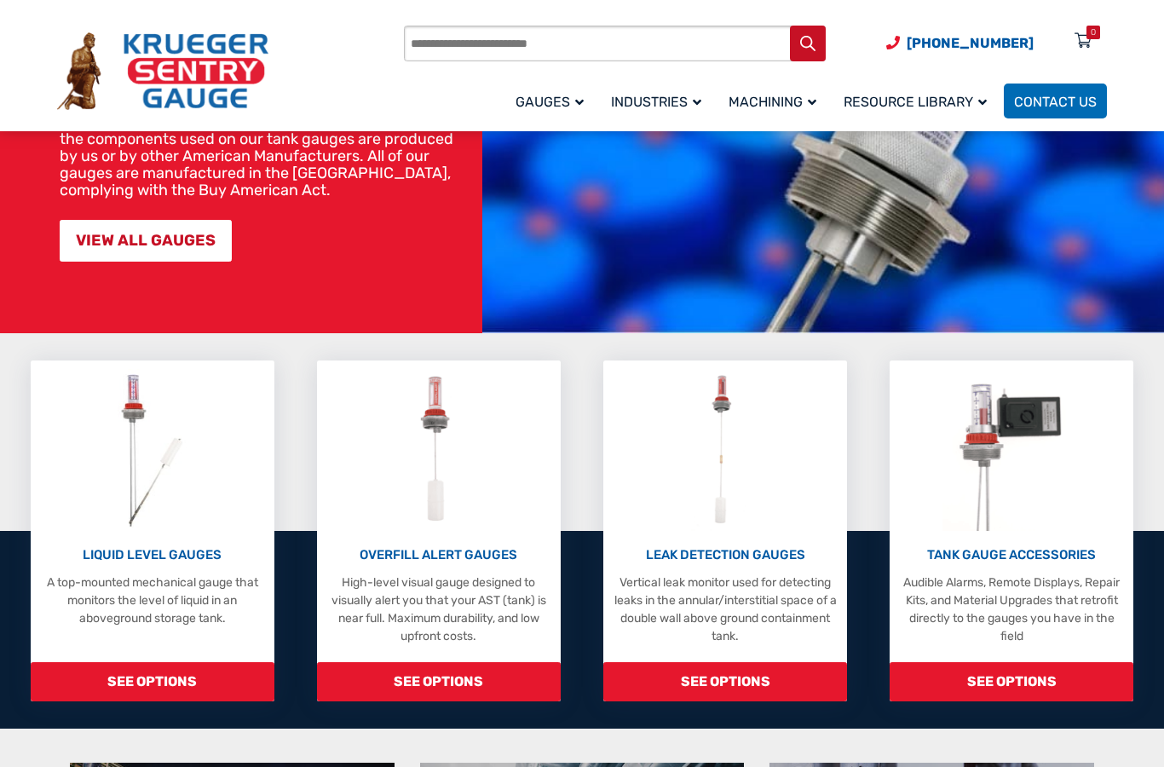
scroll to position [281, 0]
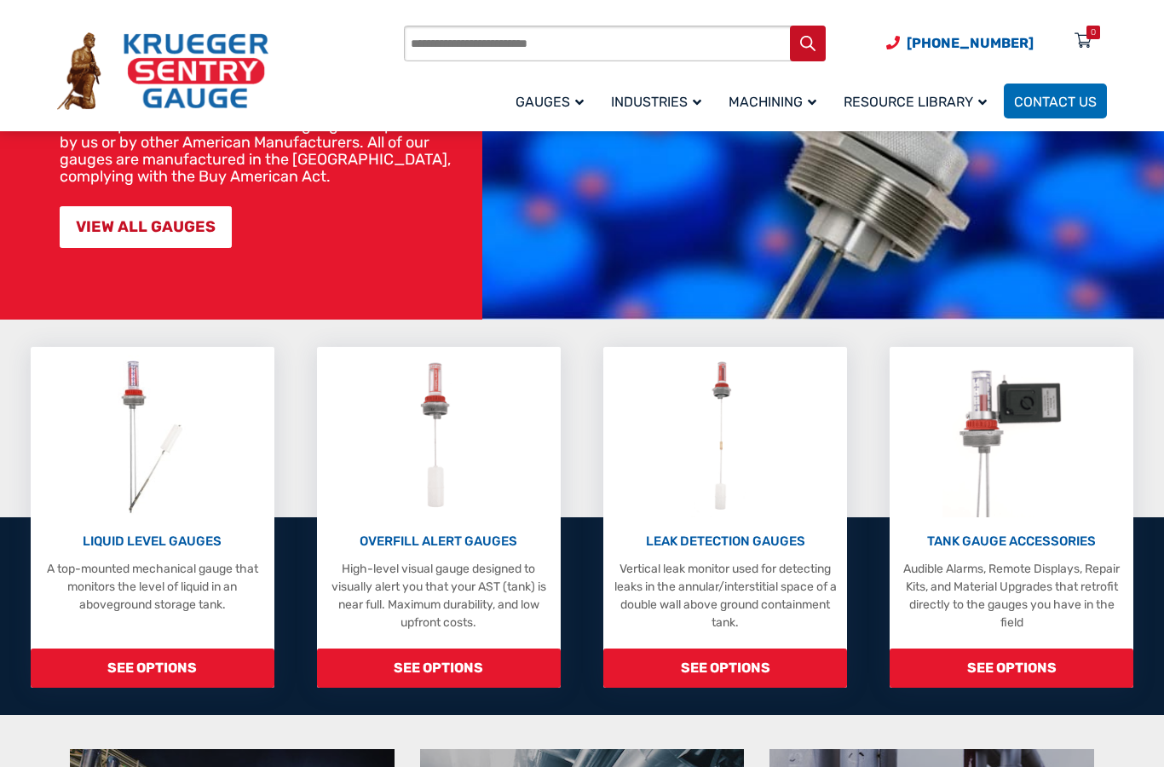
click at [126, 665] on span "SEE OPTIONS" at bounding box center [153, 667] width 244 height 39
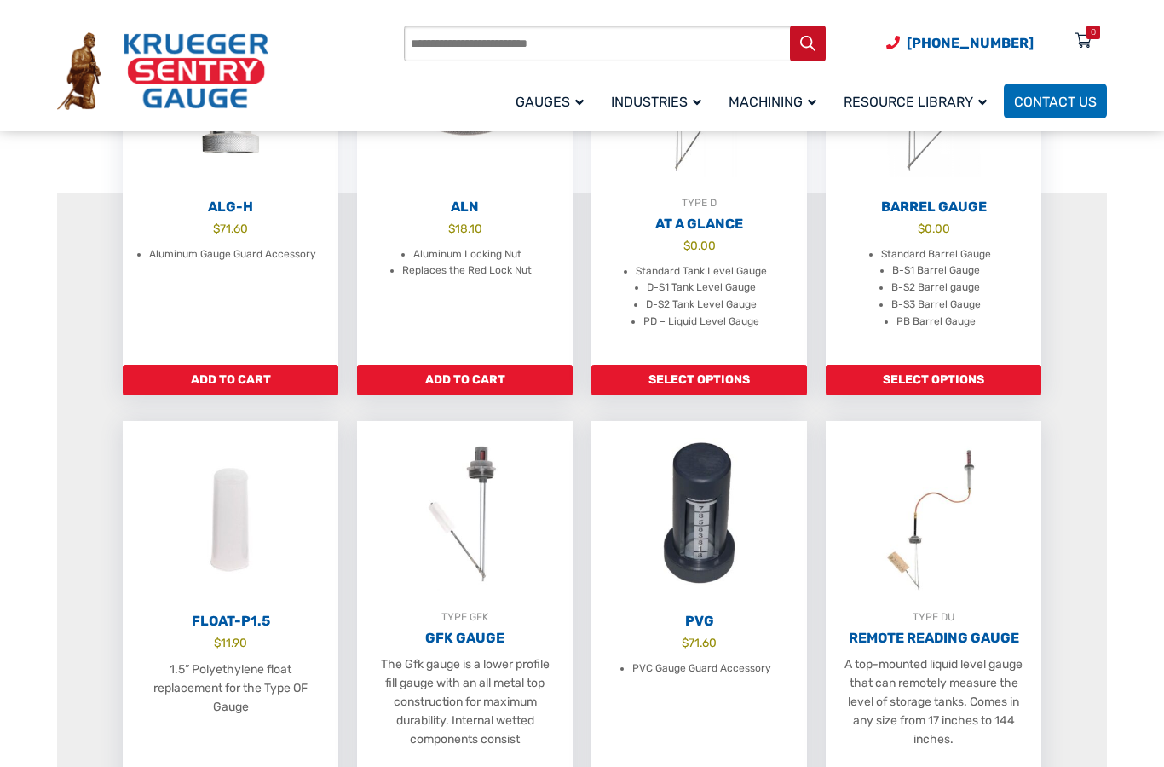
scroll to position [624, 0]
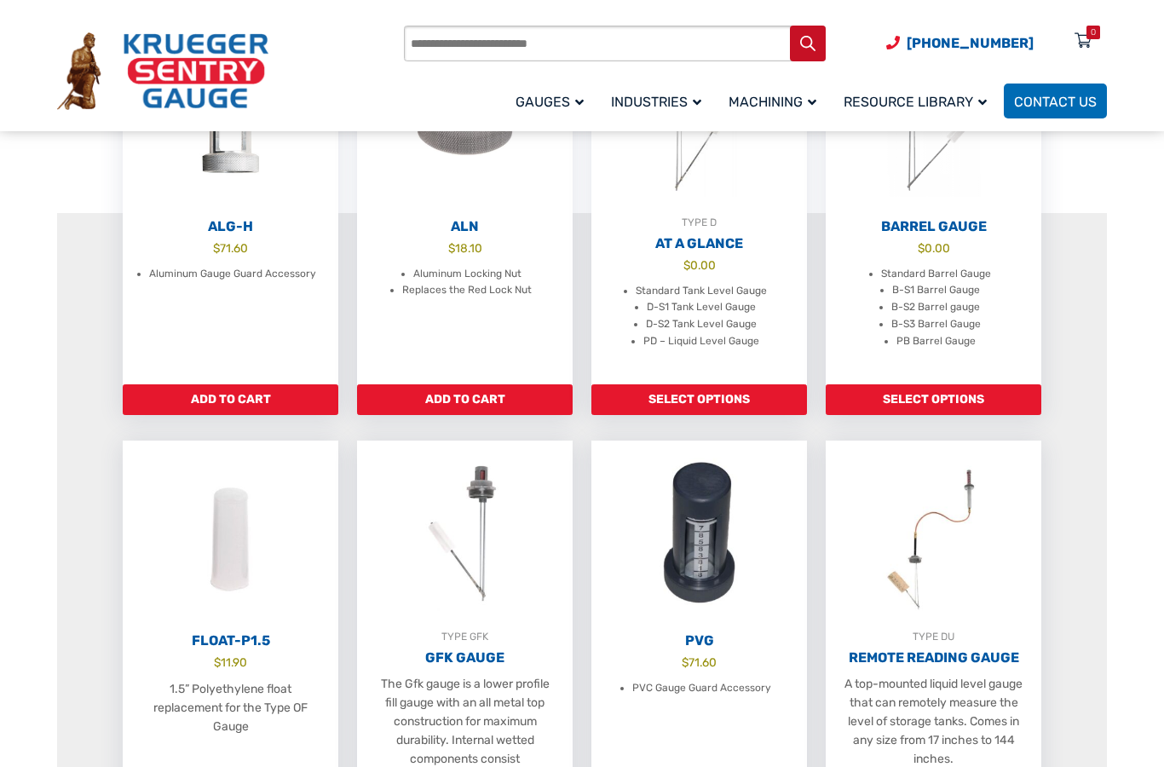
click at [743, 414] on link "Select options" at bounding box center [699, 399] width 216 height 31
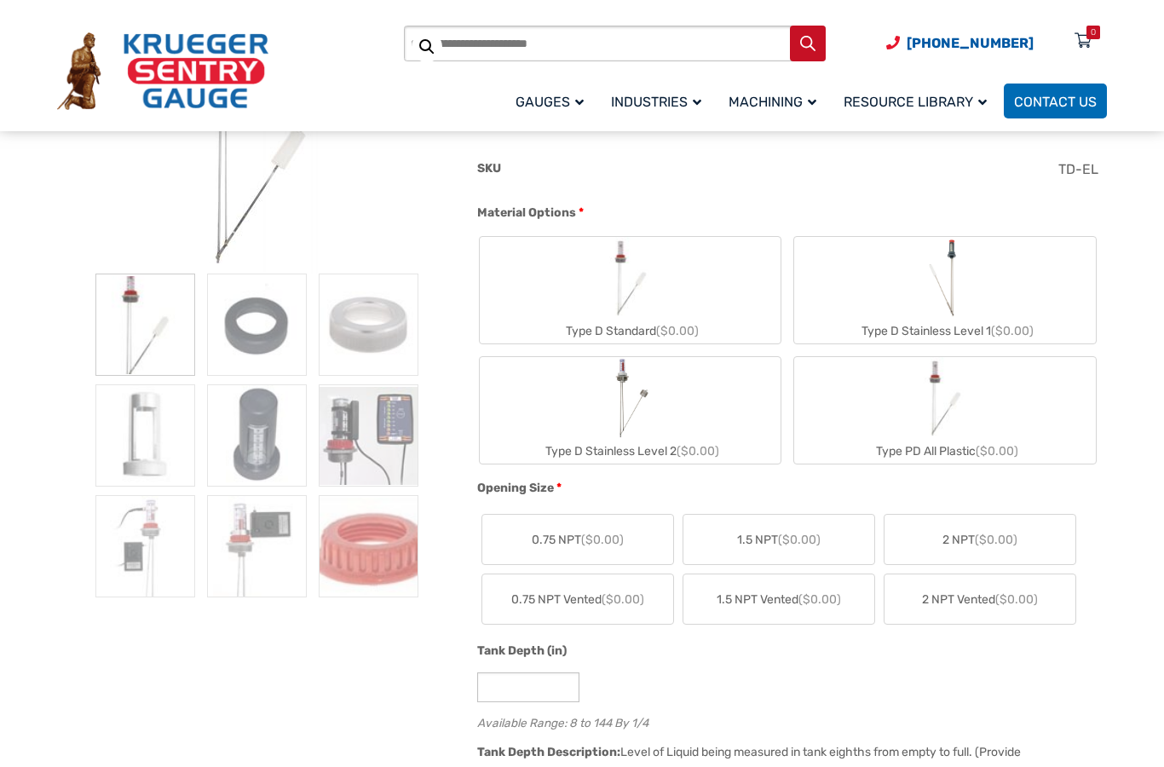
scroll to position [336, 0]
click at [584, 544] on span "($0.00)" at bounding box center [602, 540] width 43 height 14
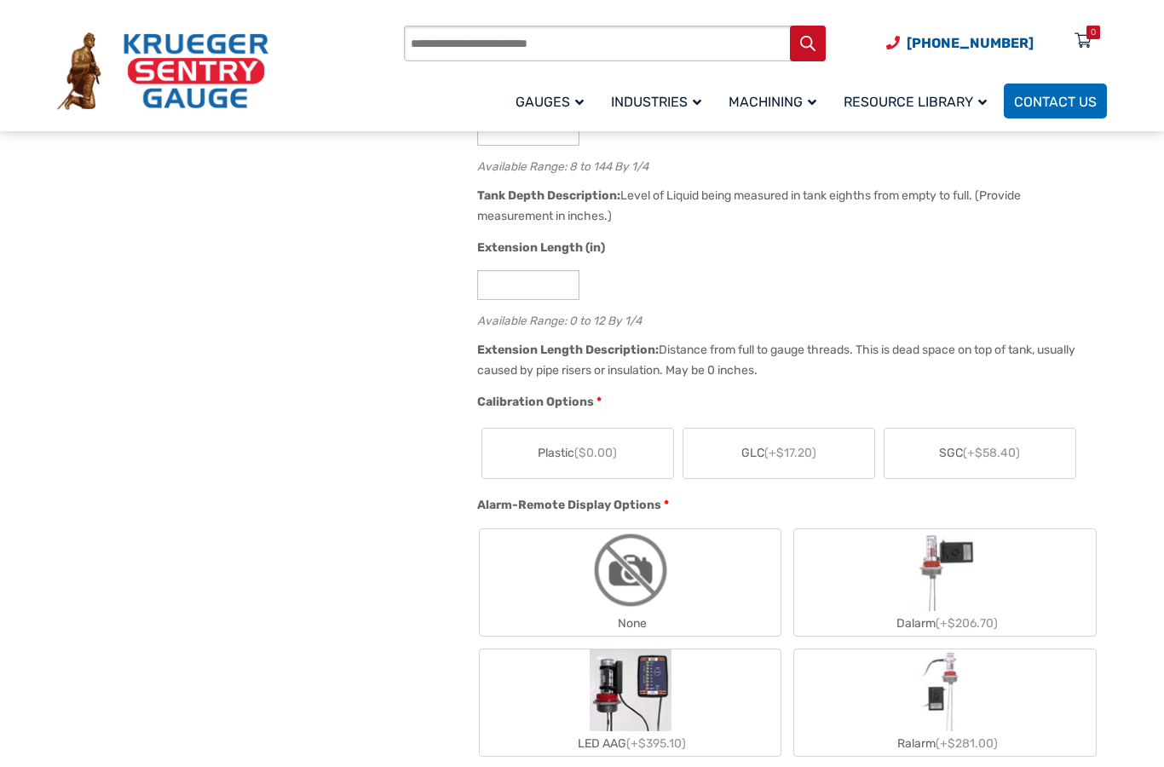
scroll to position [880, 0]
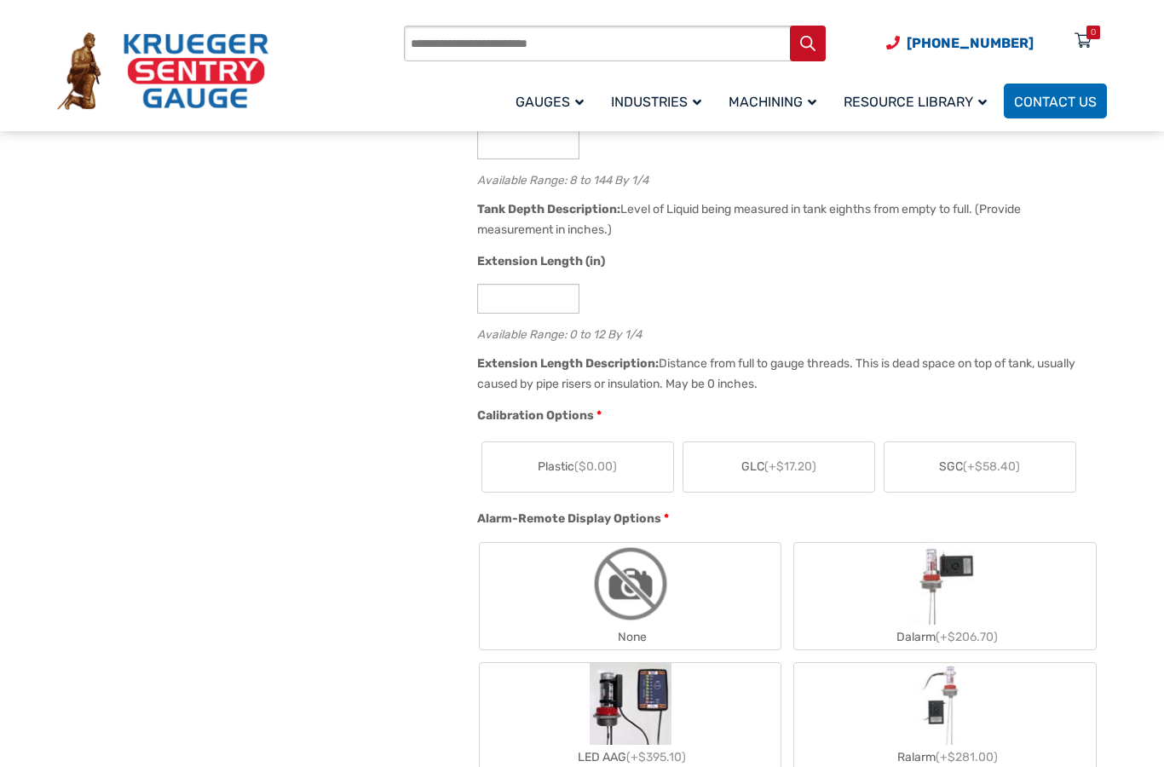
click at [811, 472] on span "(+$17.20)" at bounding box center [790, 466] width 52 height 14
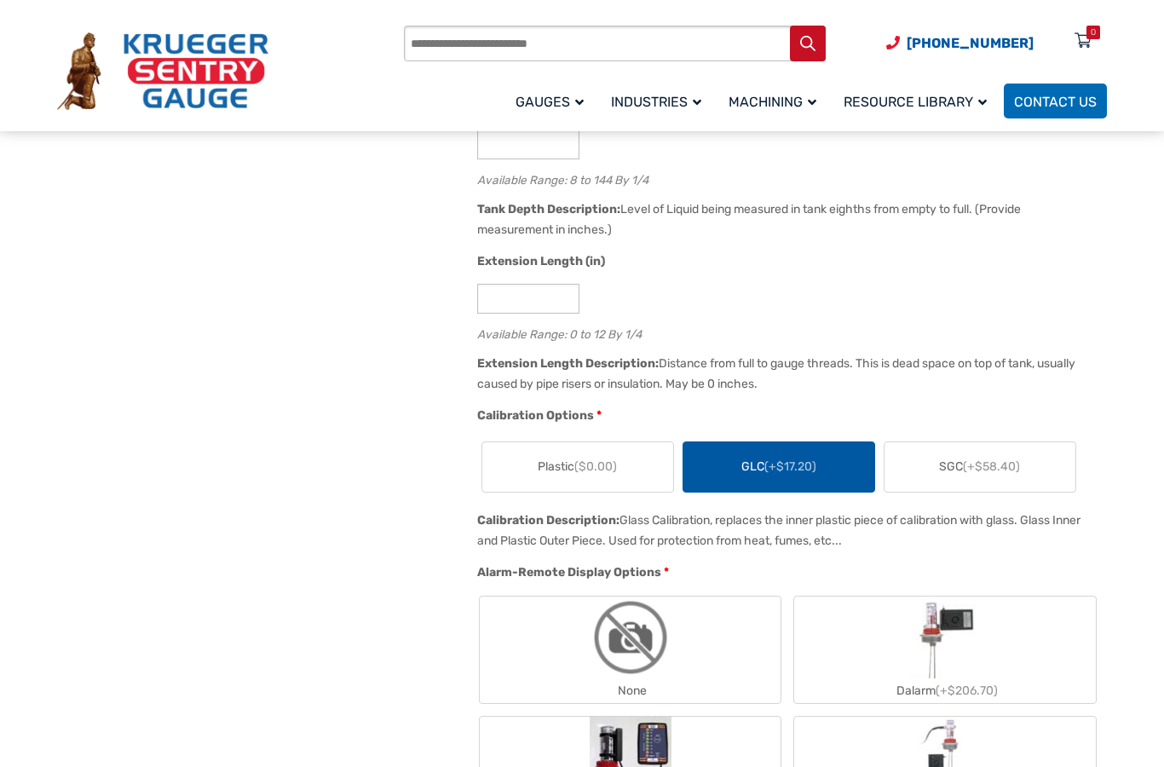
click at [1004, 468] on span "(+$58.40)" at bounding box center [991, 466] width 57 height 14
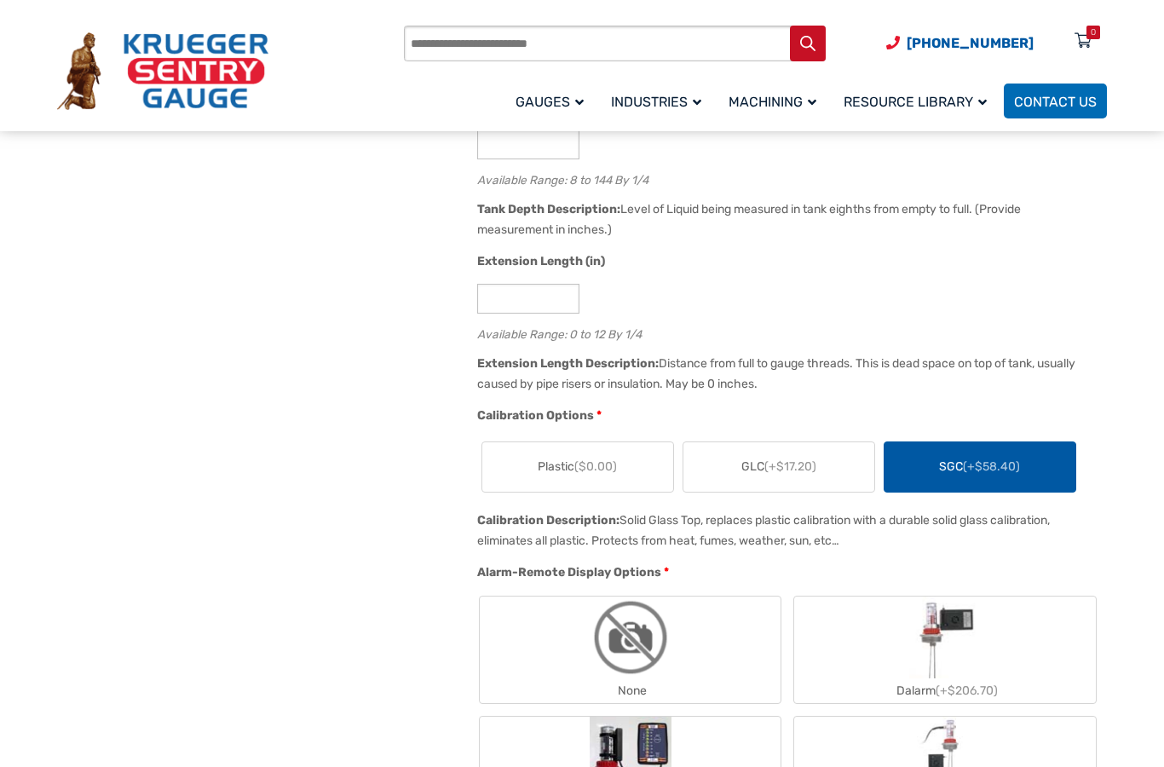
click at [635, 472] on label "Plastic ($0.00)" at bounding box center [577, 466] width 191 height 49
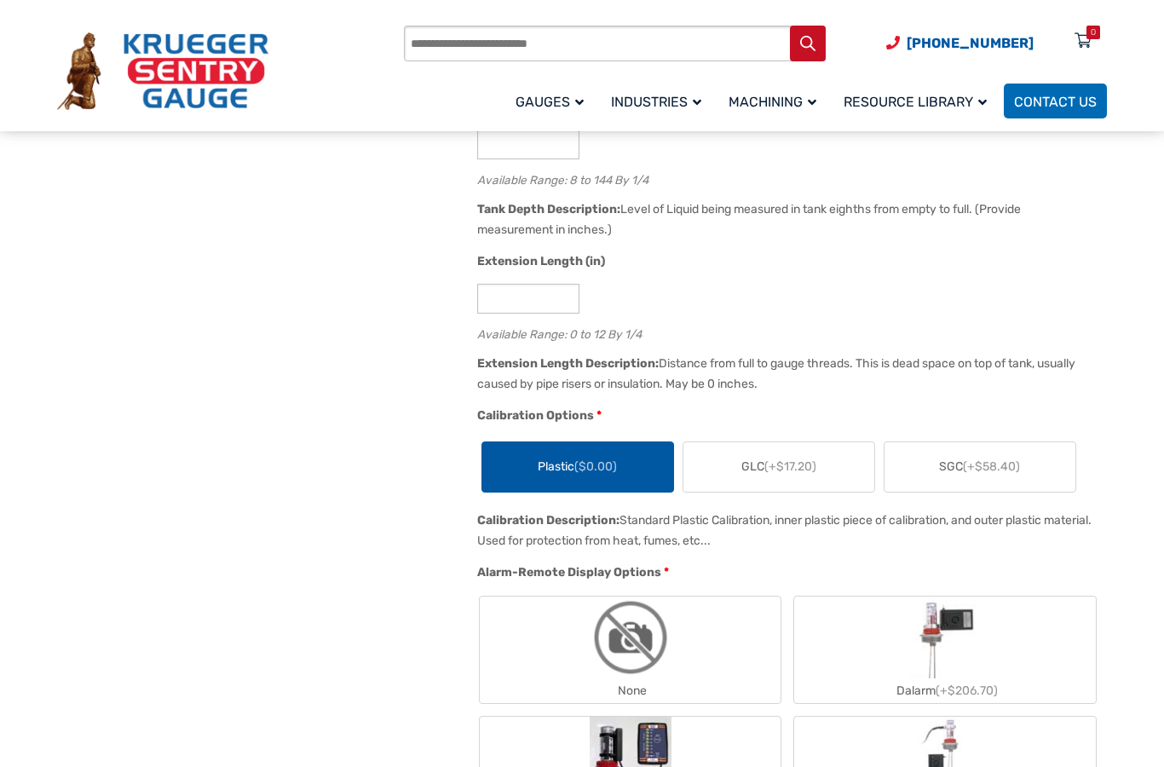
click at [819, 476] on label "GLC (+$17.20)" at bounding box center [778, 466] width 191 height 49
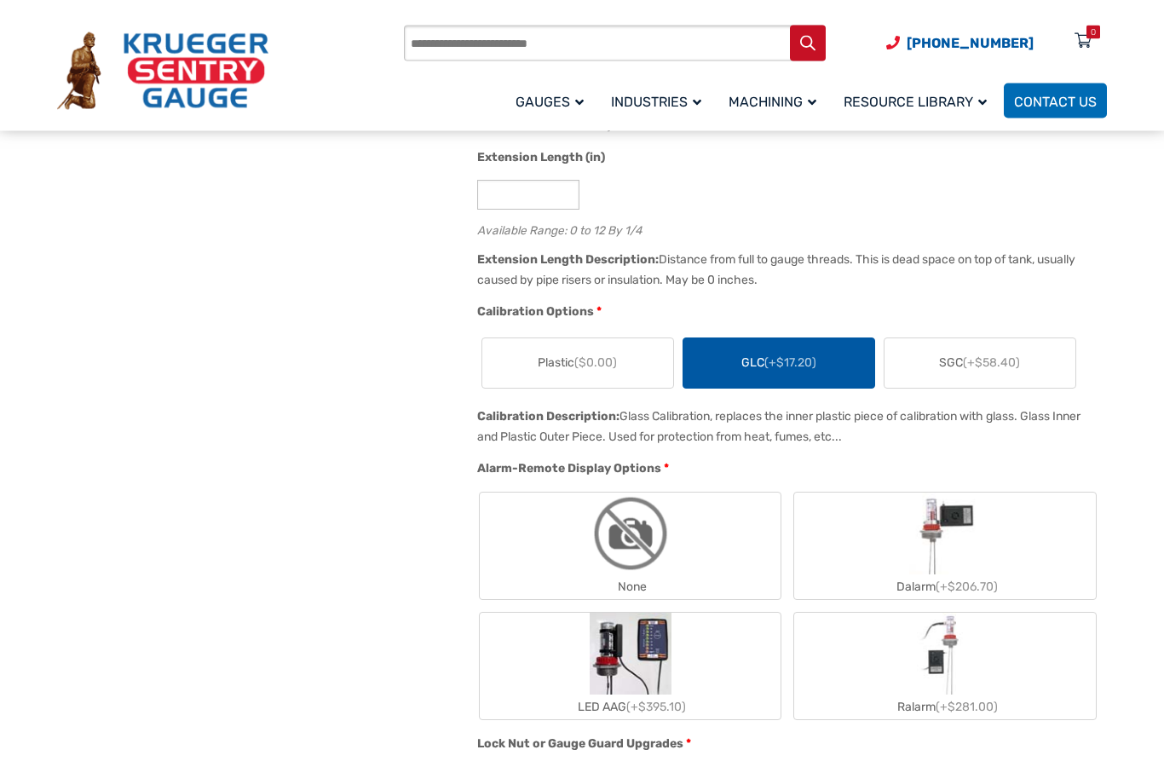
scroll to position [987, 0]
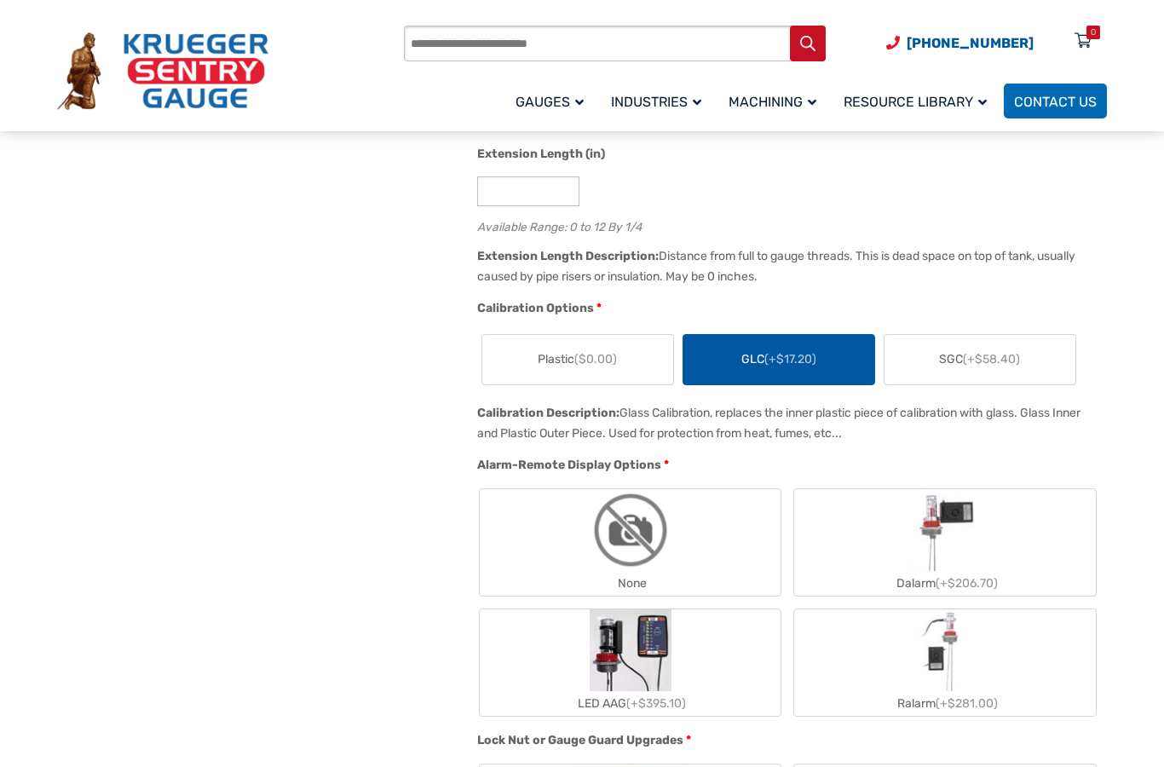
click at [704, 562] on label "None" at bounding box center [631, 542] width 302 height 106
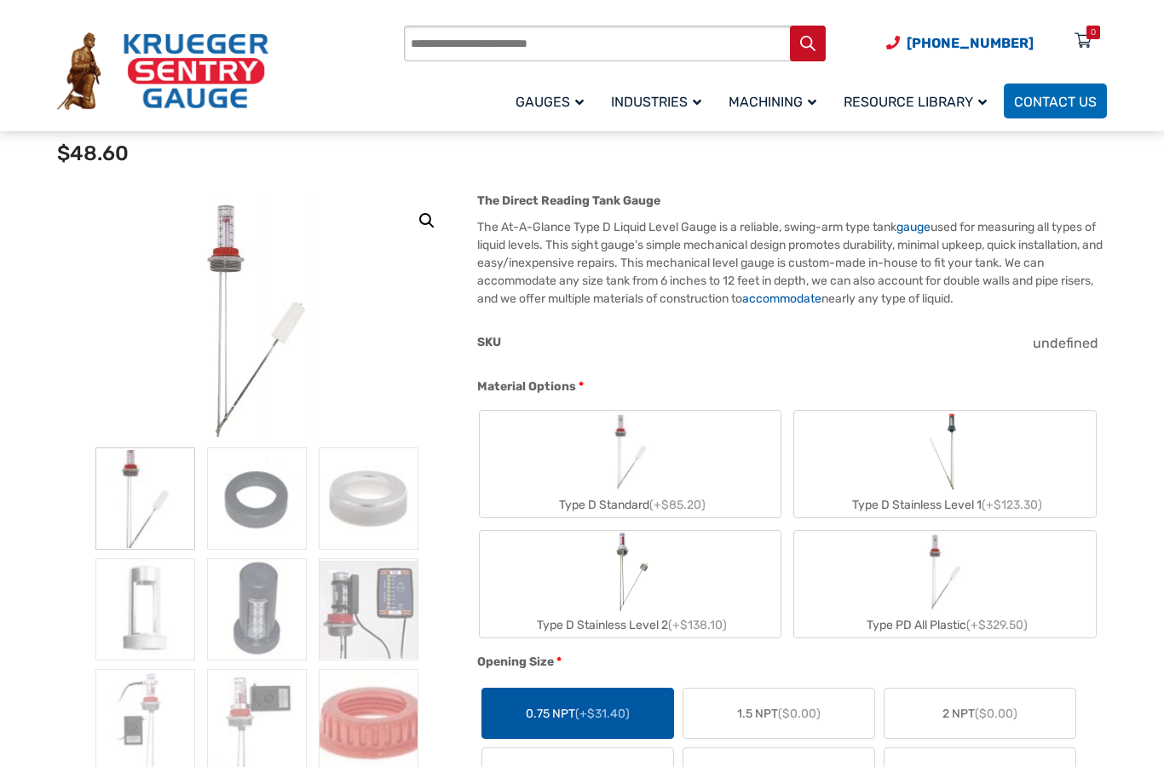
scroll to position [163, 0]
click at [710, 480] on label "Type D Standard (+$85.20)" at bounding box center [631, 464] width 302 height 106
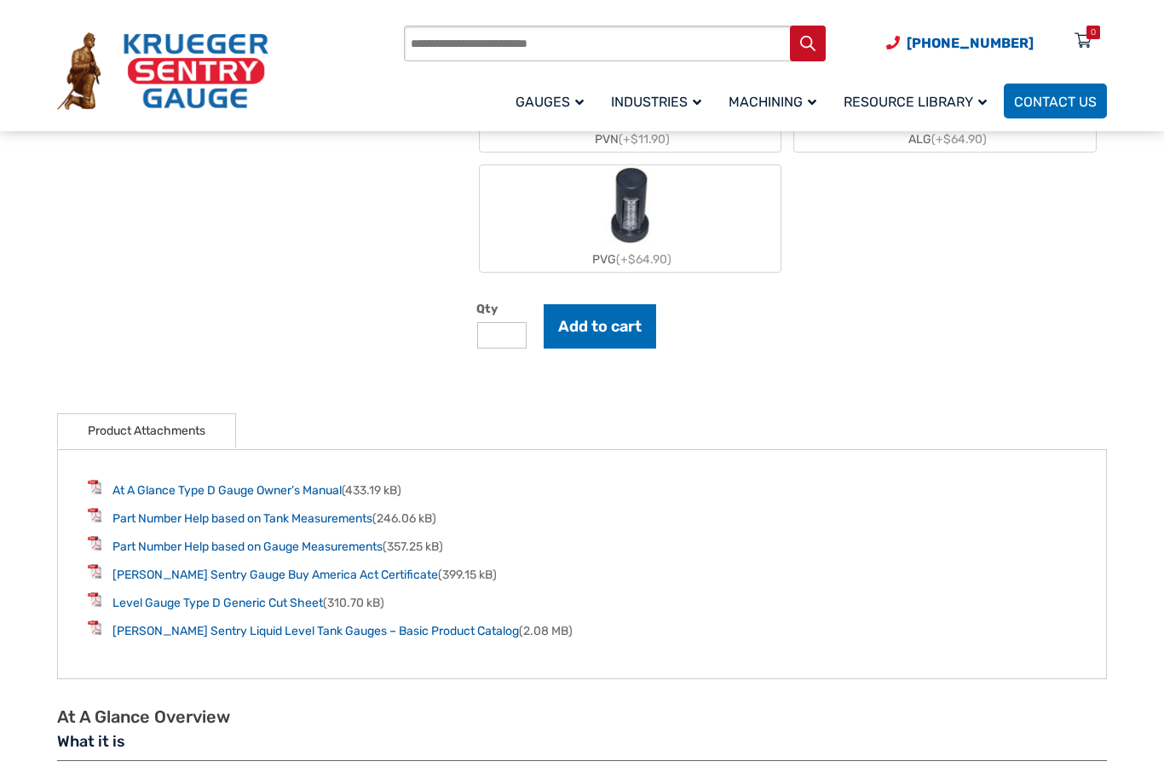
scroll to position [1862, 0]
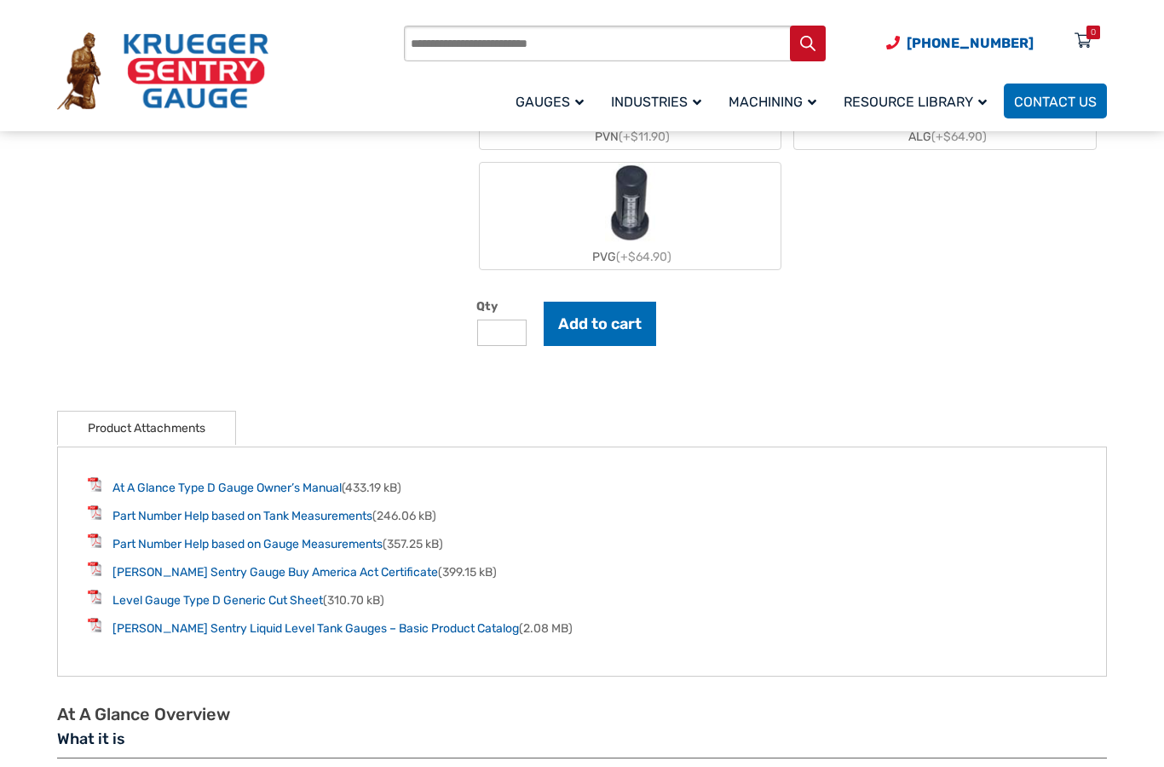
click at [164, 495] on link "At A Glance Type D Gauge Owner’s Manual" at bounding box center [226, 487] width 229 height 14
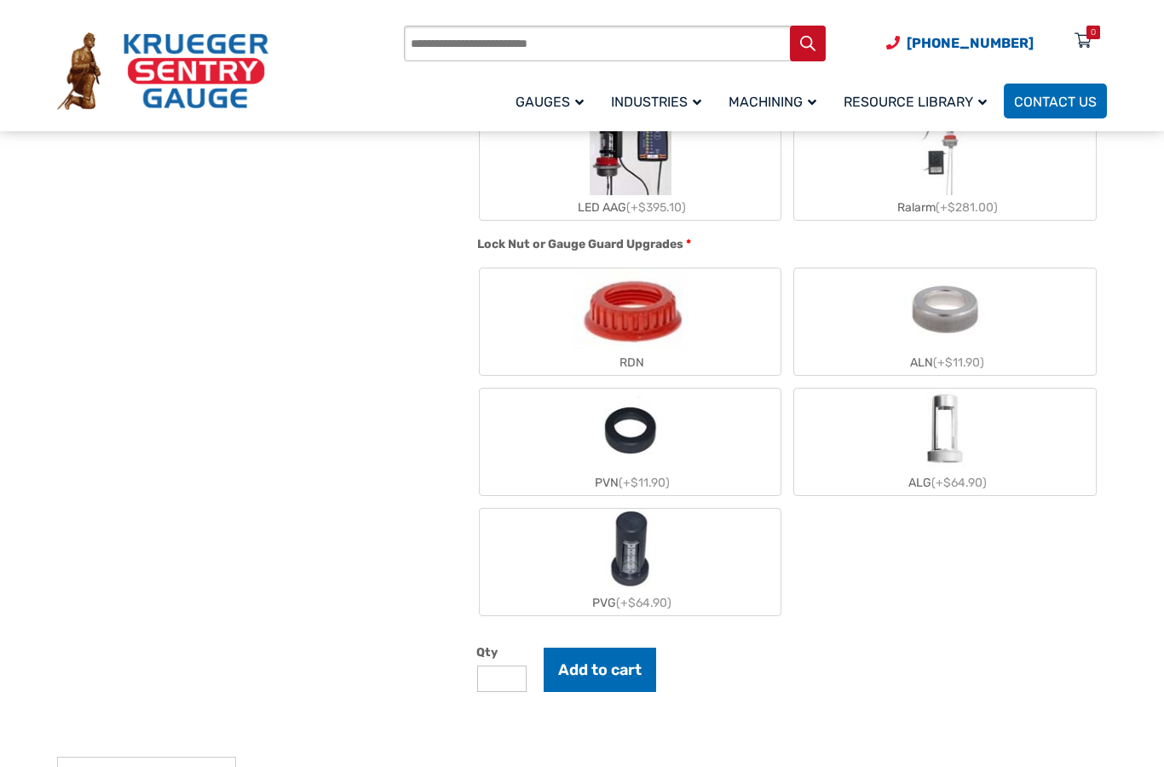
scroll to position [1512, 0]
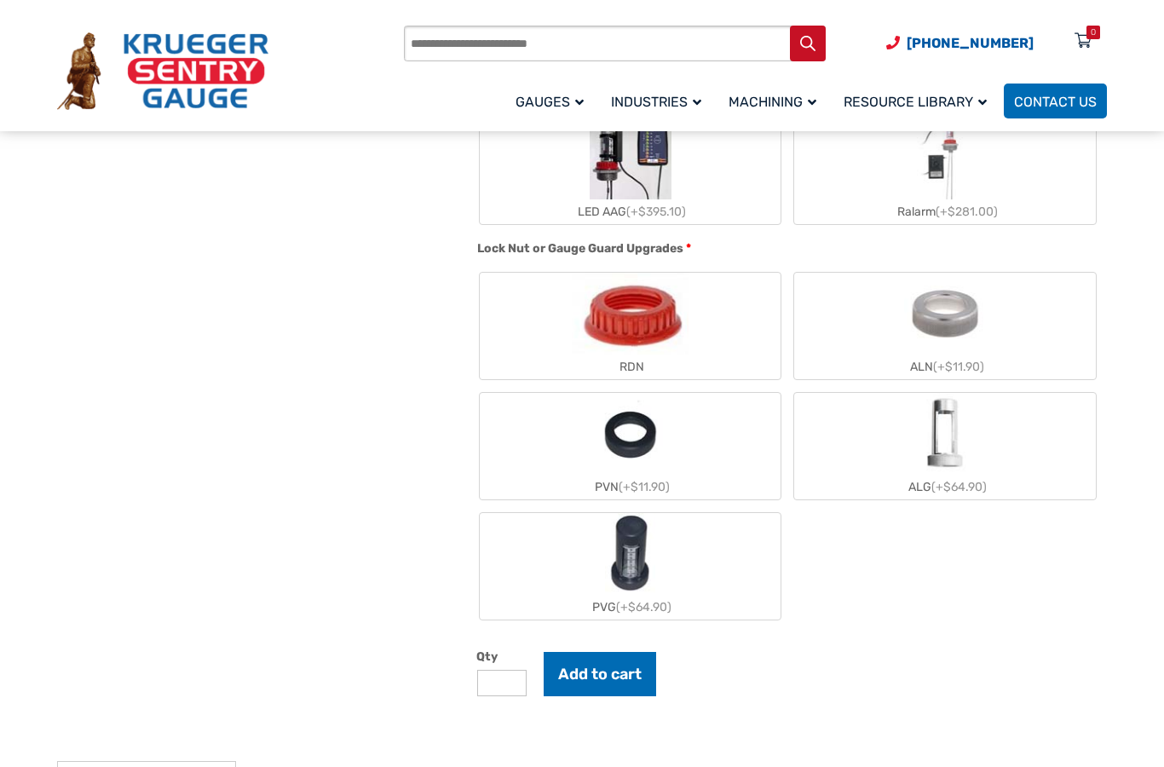
click at [985, 322] on img "ALN" at bounding box center [945, 314] width 83 height 82
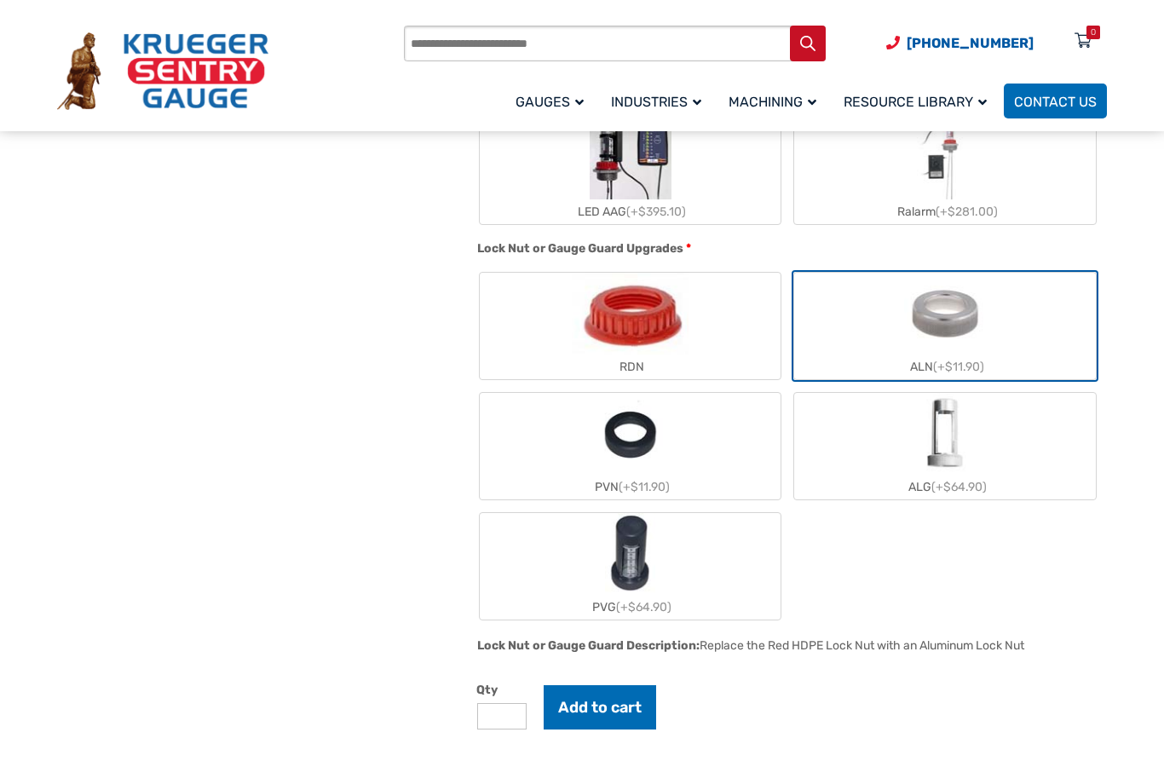
click at [996, 453] on label "ALG (+$64.90)" at bounding box center [945, 446] width 302 height 106
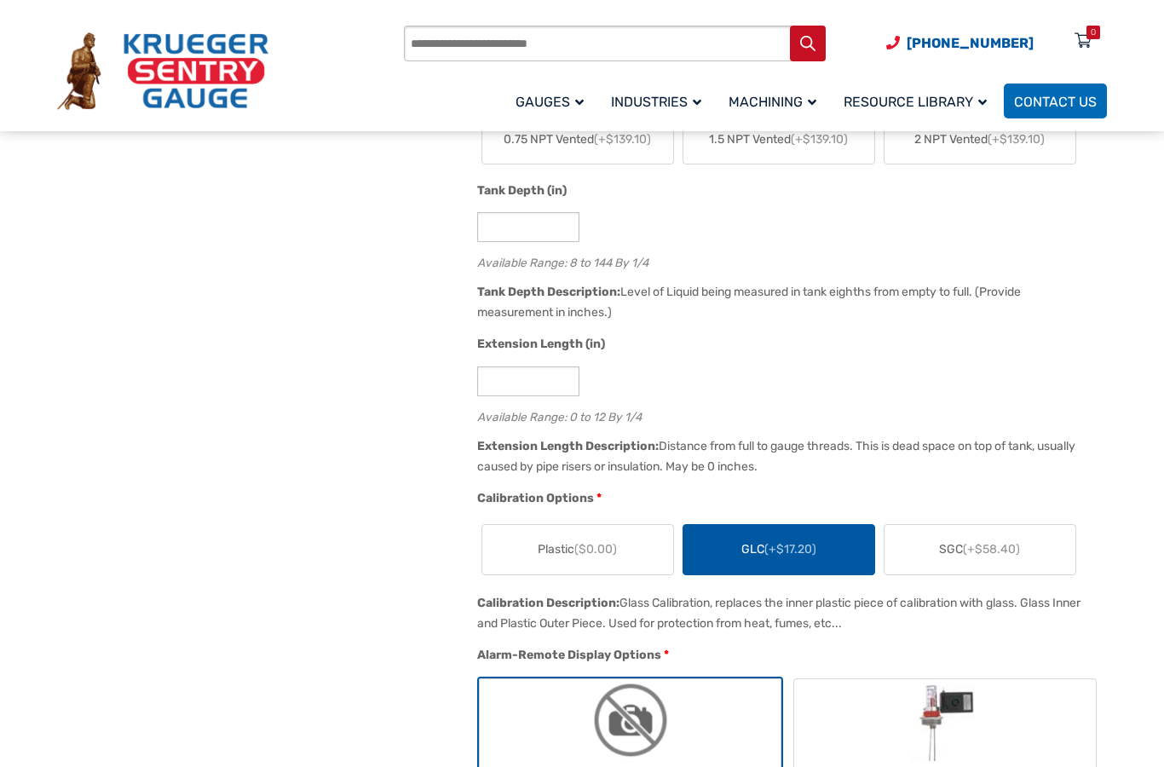
scroll to position [830, 0]
click at [1017, 544] on span "(+$58.40)" at bounding box center [991, 550] width 57 height 14
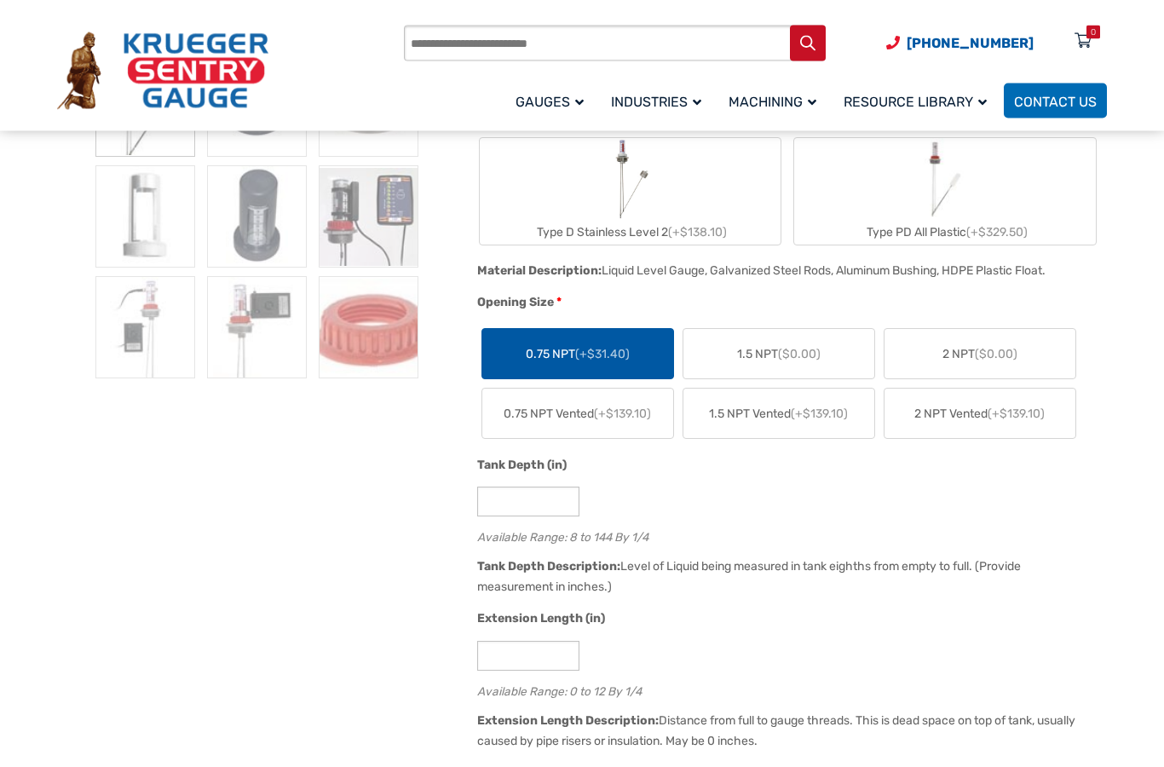
scroll to position [555, 0]
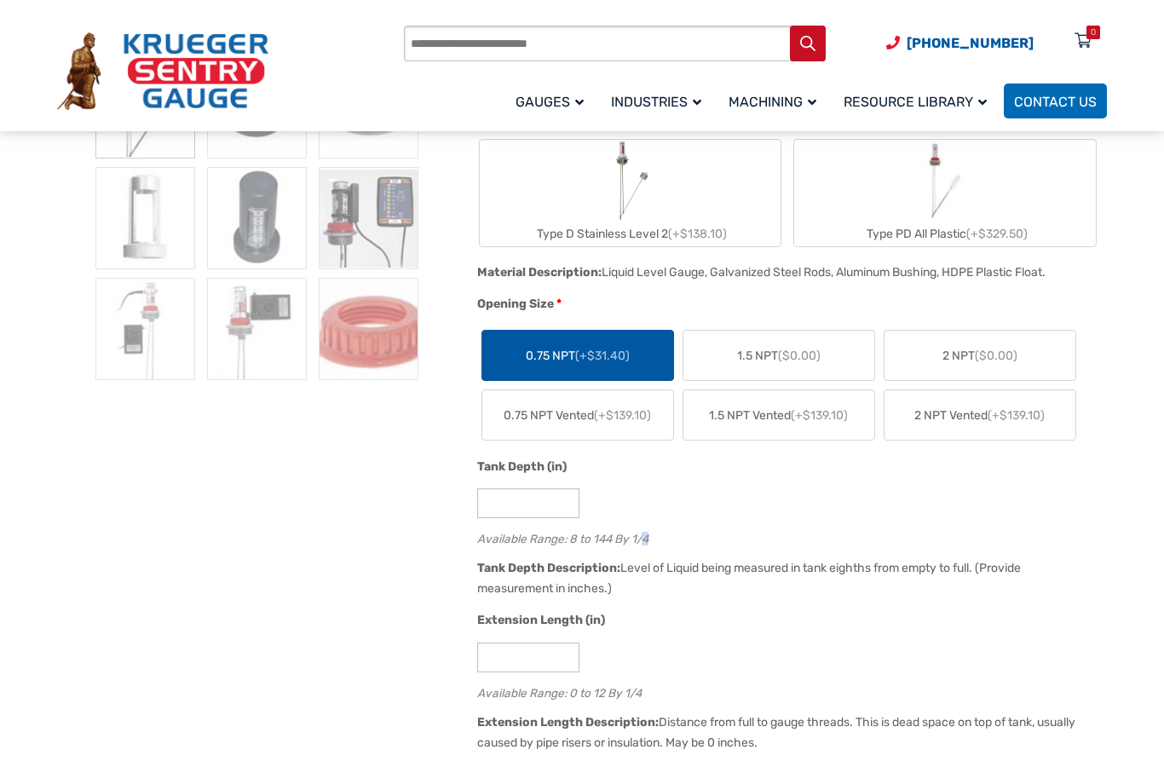
click at [1026, 515] on div "*" at bounding box center [787, 503] width 621 height 30
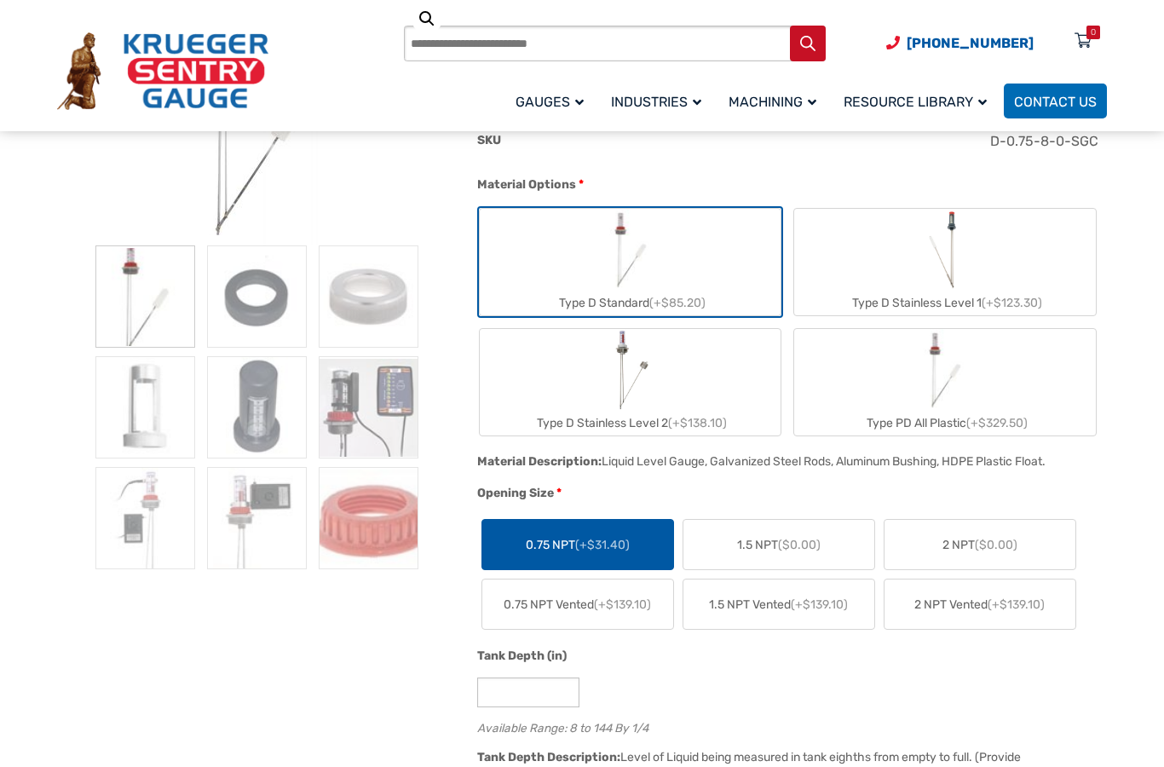
scroll to position [366, 0]
click at [982, 258] on label "Type D Stainless Level 1 (+$123.30)" at bounding box center [945, 261] width 302 height 106
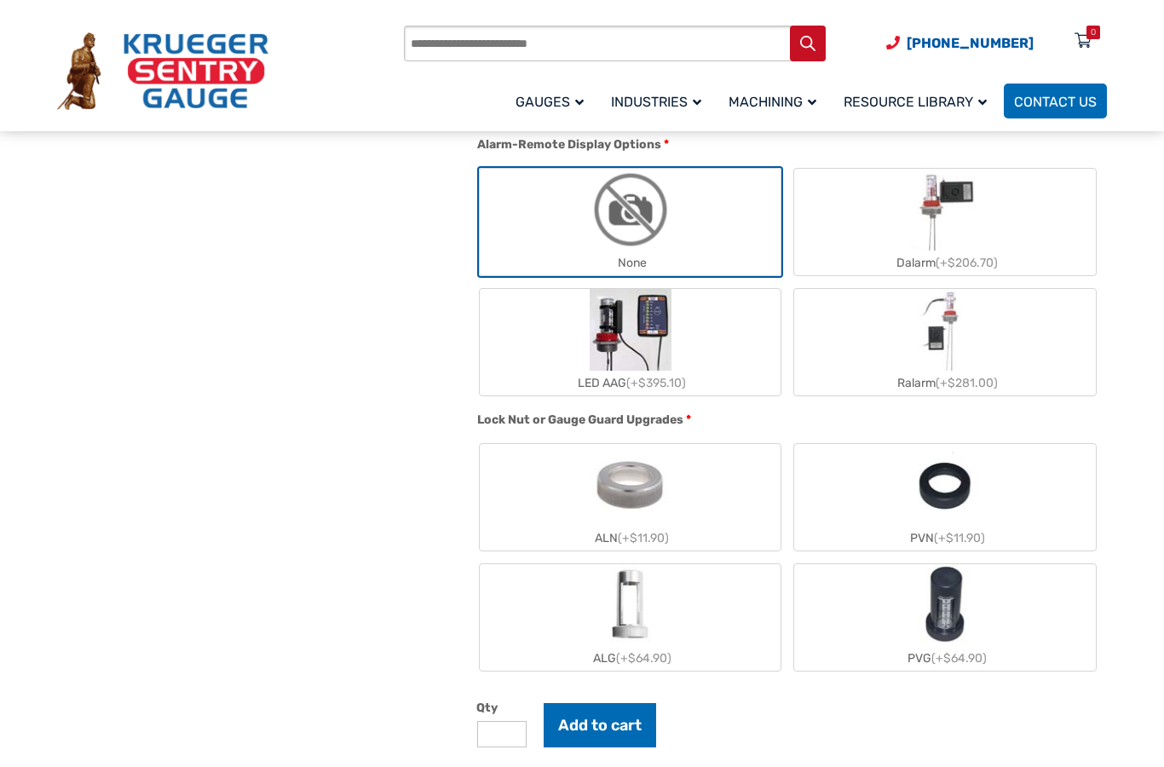
scroll to position [1370, 0]
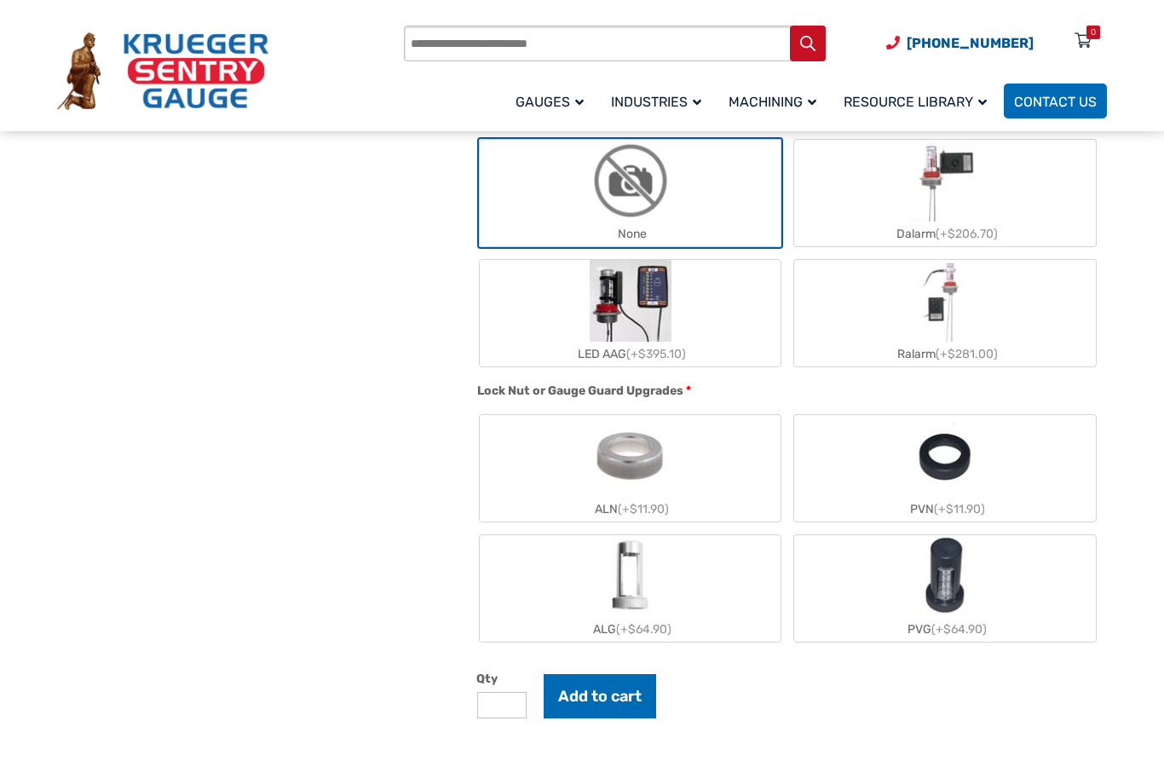
click at [709, 601] on label "ALG (+$64.90)" at bounding box center [631, 588] width 302 height 106
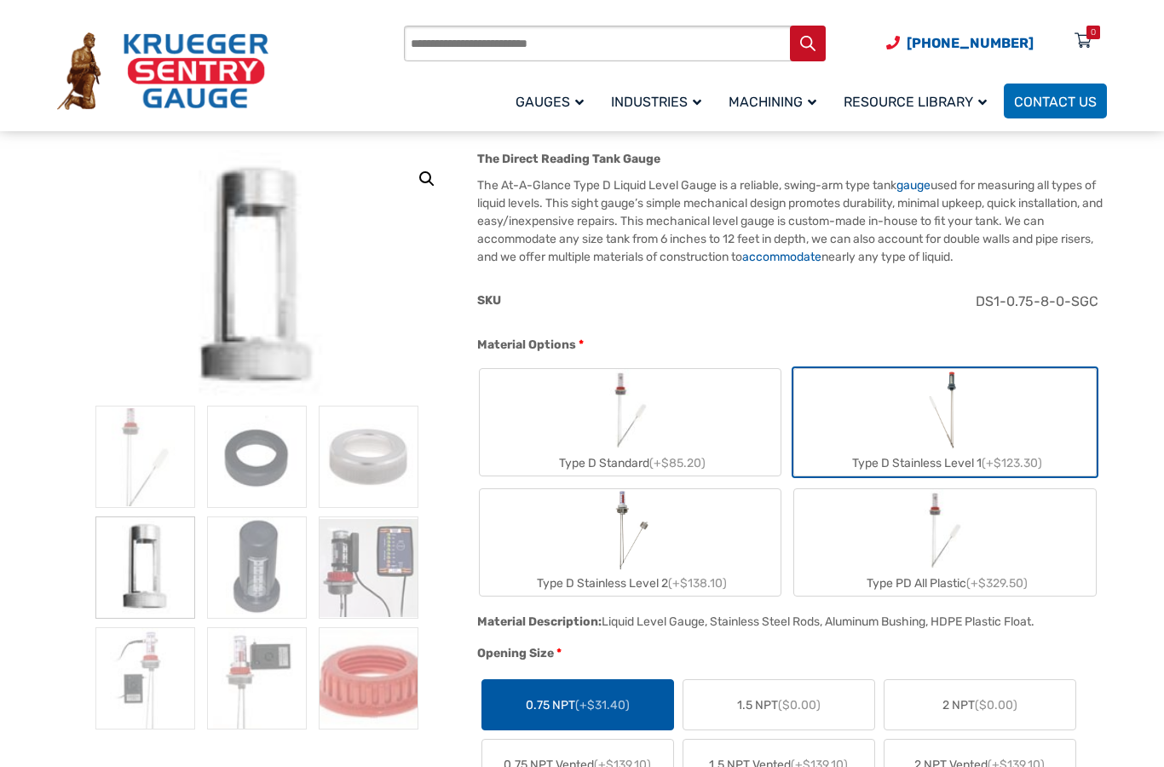
scroll to position [199, 0]
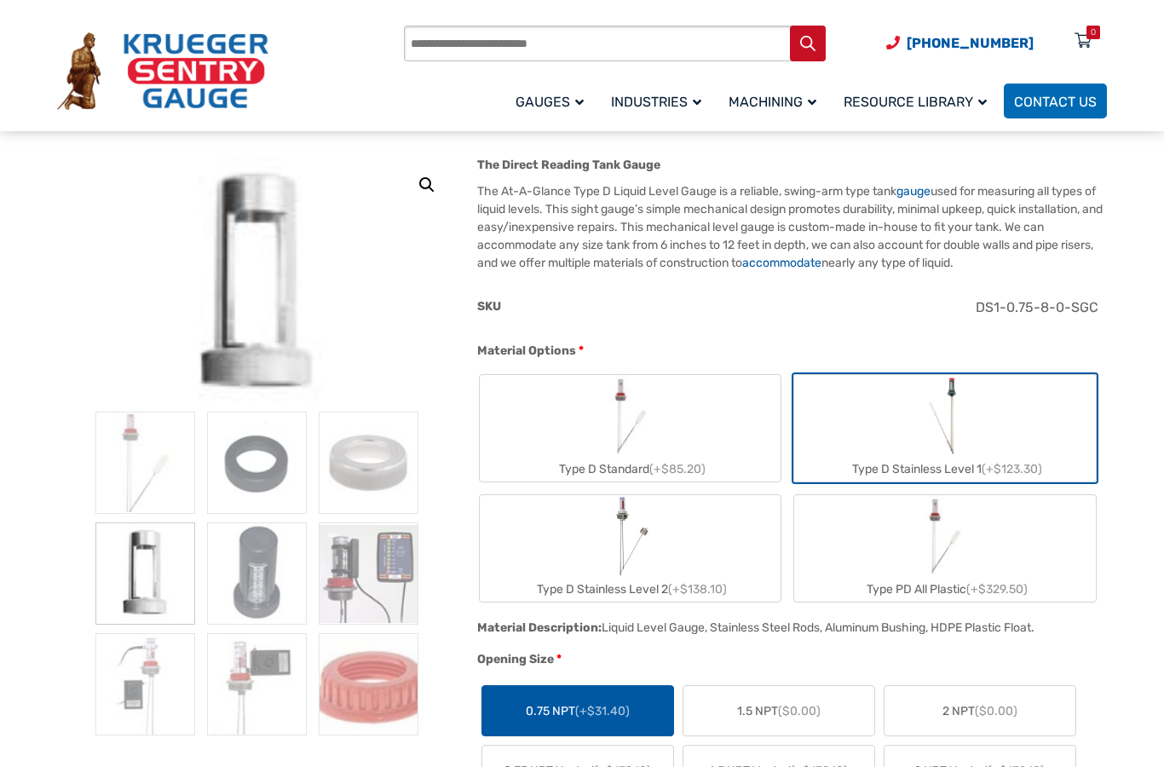
click at [716, 549] on label "Type D Stainless Level 2 (+$138.10)" at bounding box center [631, 548] width 302 height 106
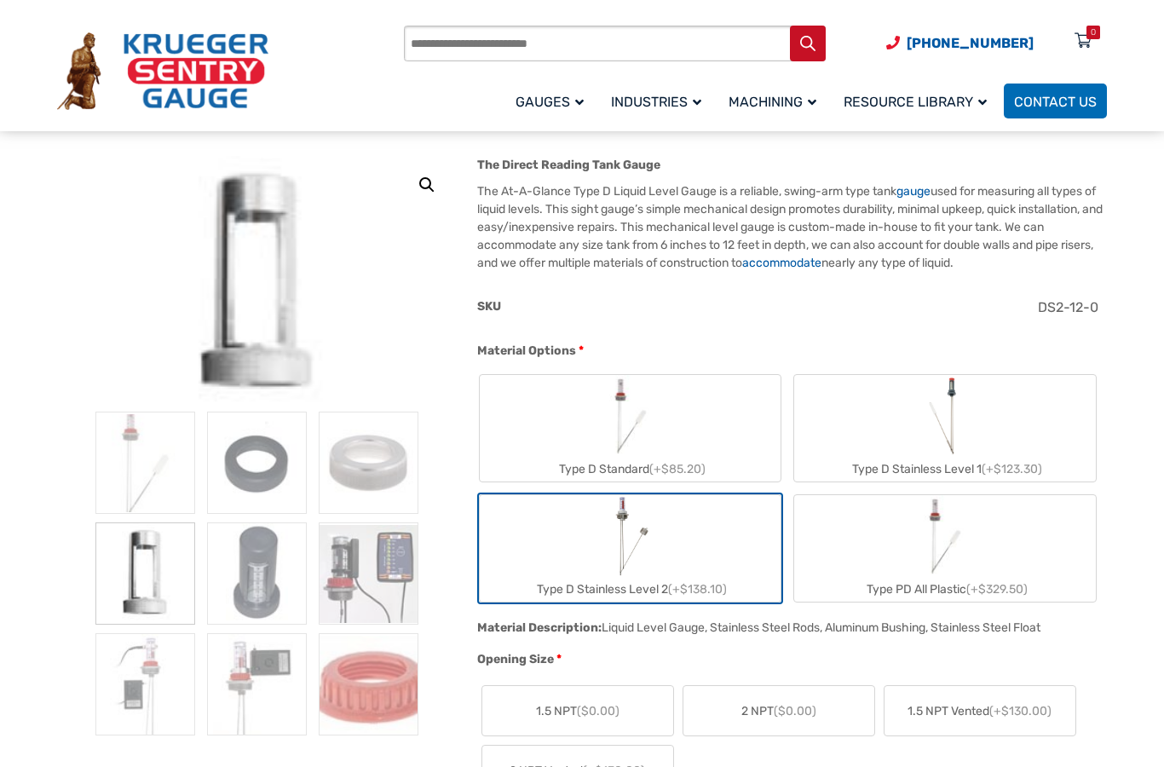
click at [1032, 547] on label "Type PD All Plastic (+$329.50)" at bounding box center [945, 548] width 302 height 106
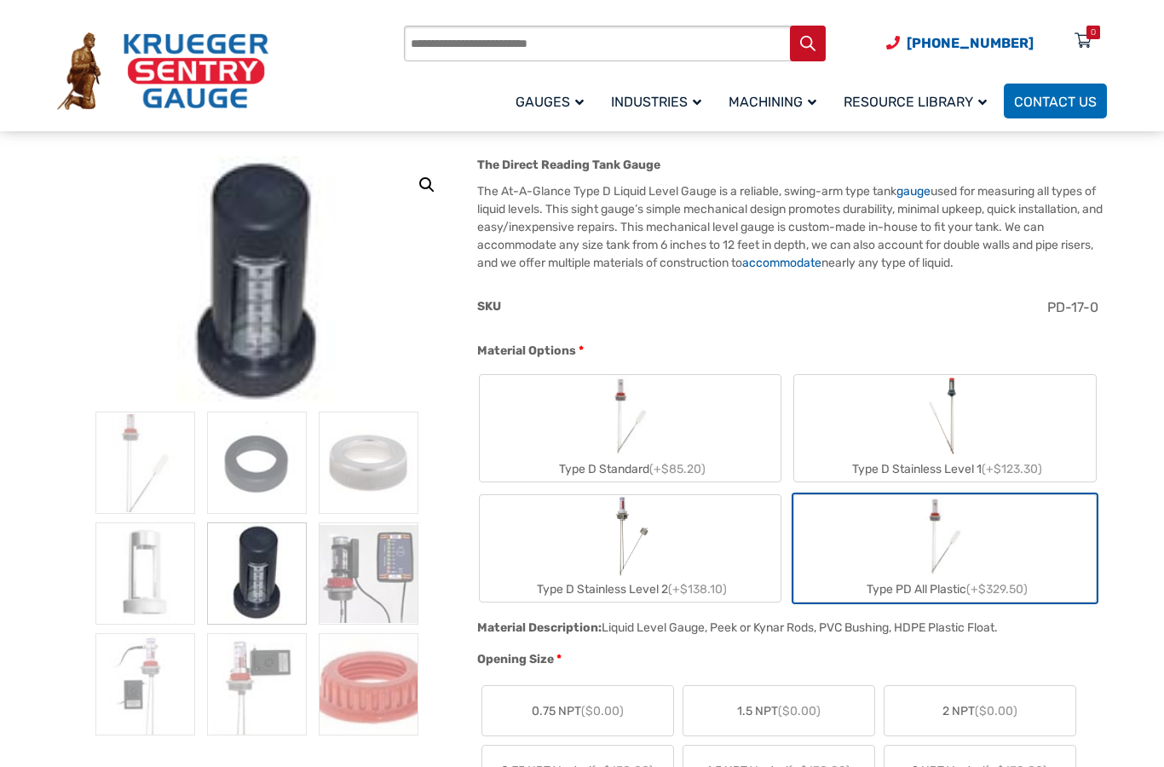
click at [692, 577] on div "Type D Stainless Level 2 (+$138.10)" at bounding box center [631, 589] width 302 height 25
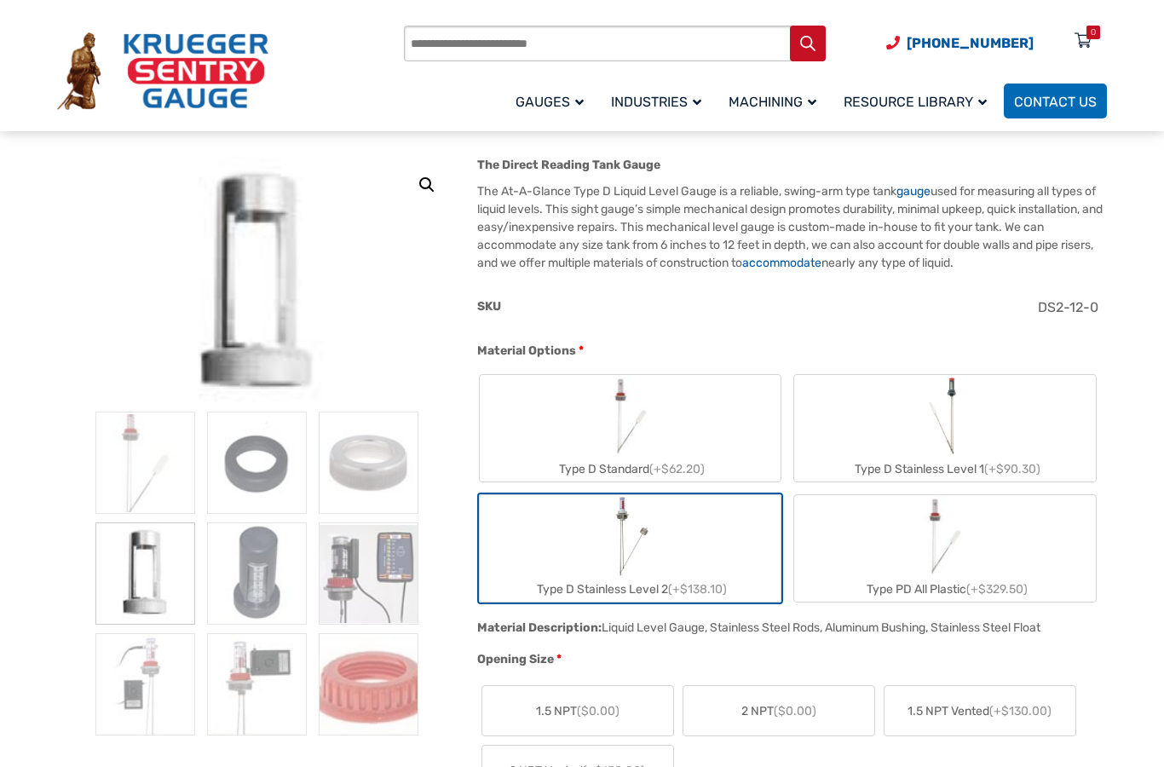
click at [727, 426] on label "Type D Standard (+$62.20)" at bounding box center [631, 428] width 302 height 106
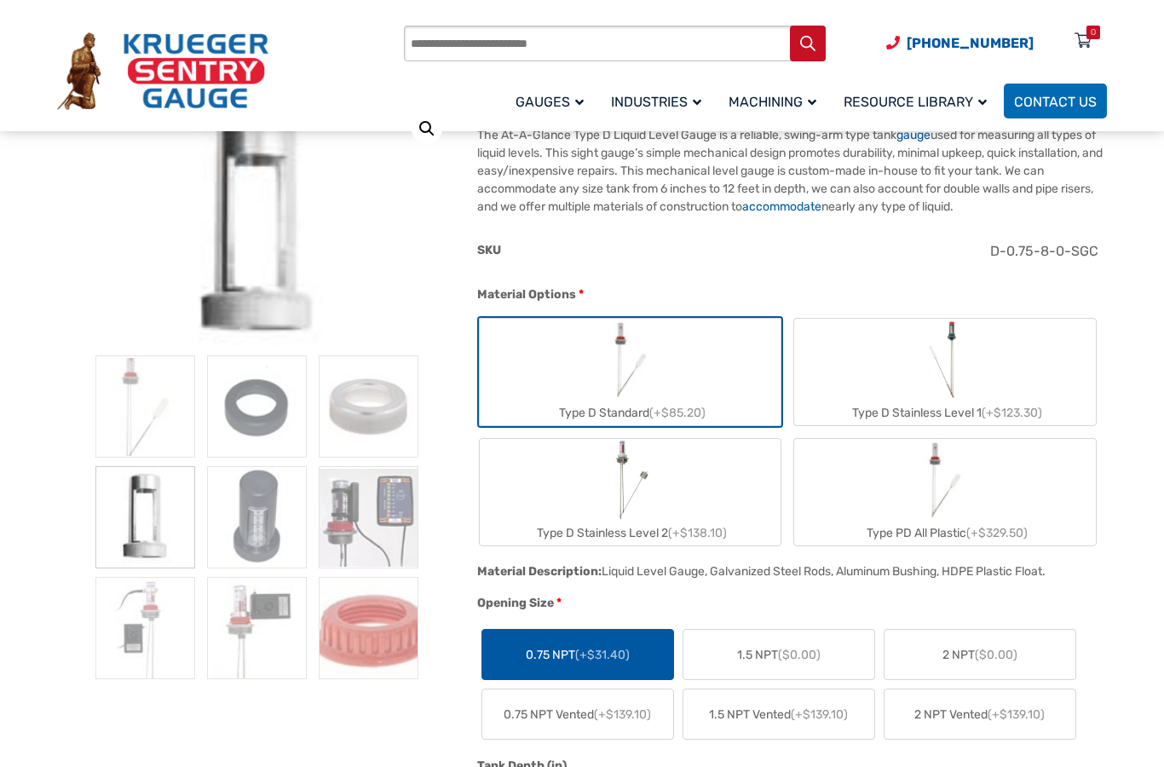
scroll to position [257, 0]
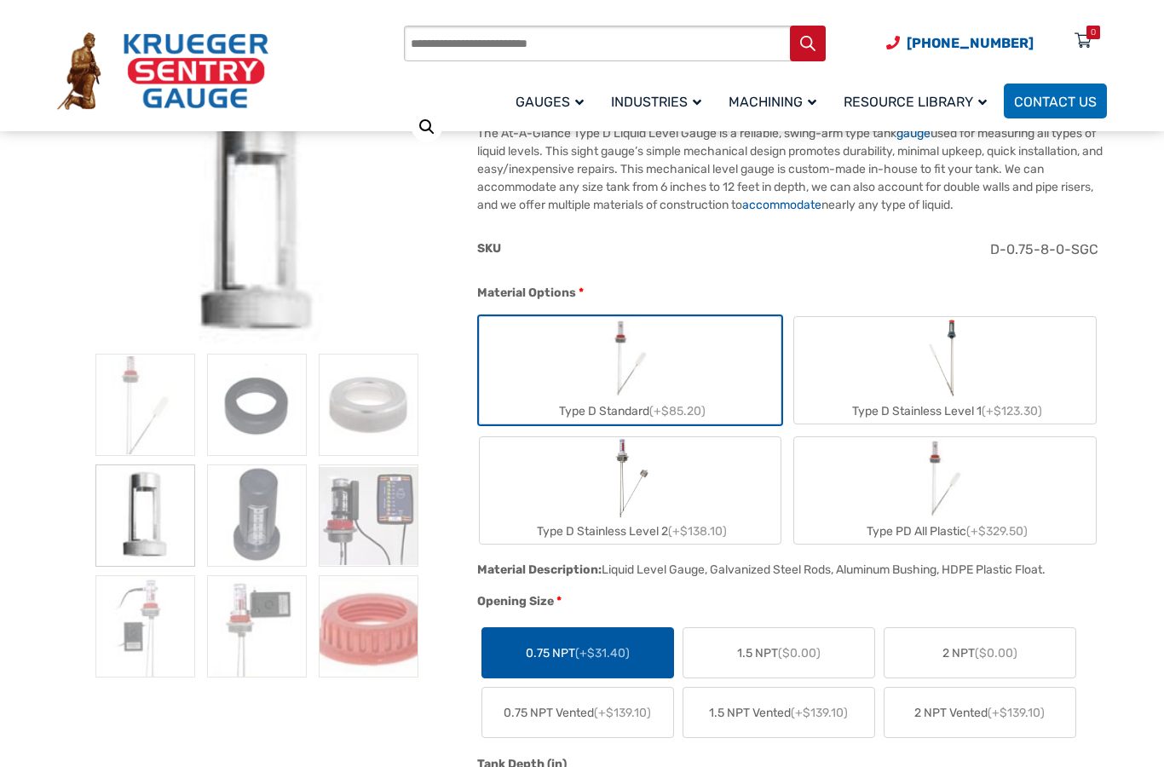
click at [629, 655] on label "0.75 NPT (+$31.40)" at bounding box center [577, 652] width 191 height 49
click at [994, 382] on label "Type D Stainless Level 1 (+$123.30)" at bounding box center [945, 370] width 302 height 106
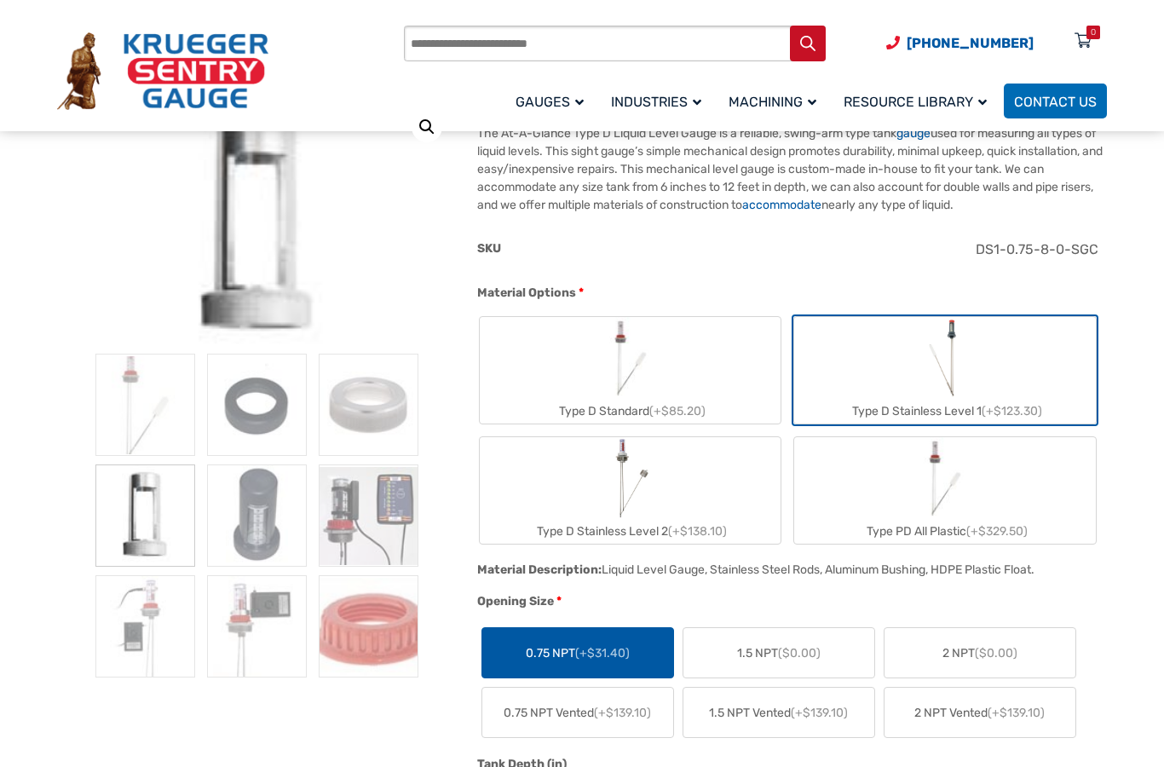
click at [633, 517] on img "Type D Stainless Level 2" at bounding box center [629, 478] width 39 height 82
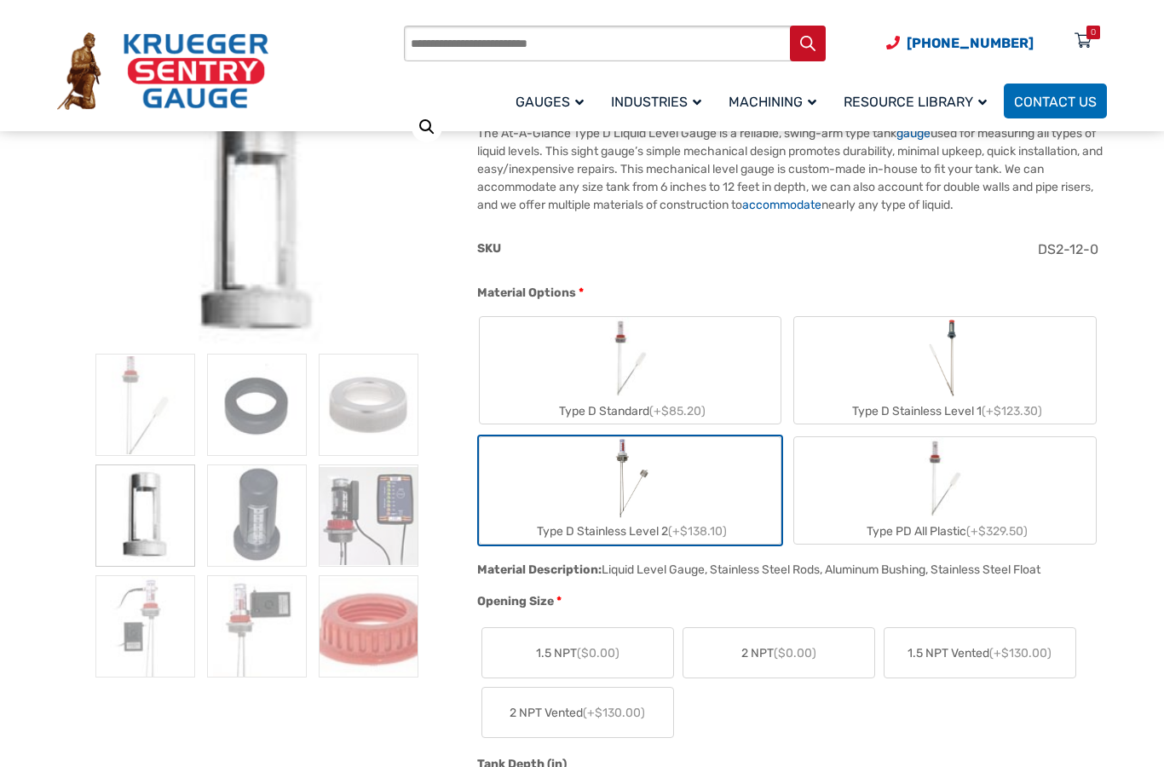
click at [1048, 499] on label "Type PD All Plastic (+$329.50)" at bounding box center [945, 490] width 302 height 106
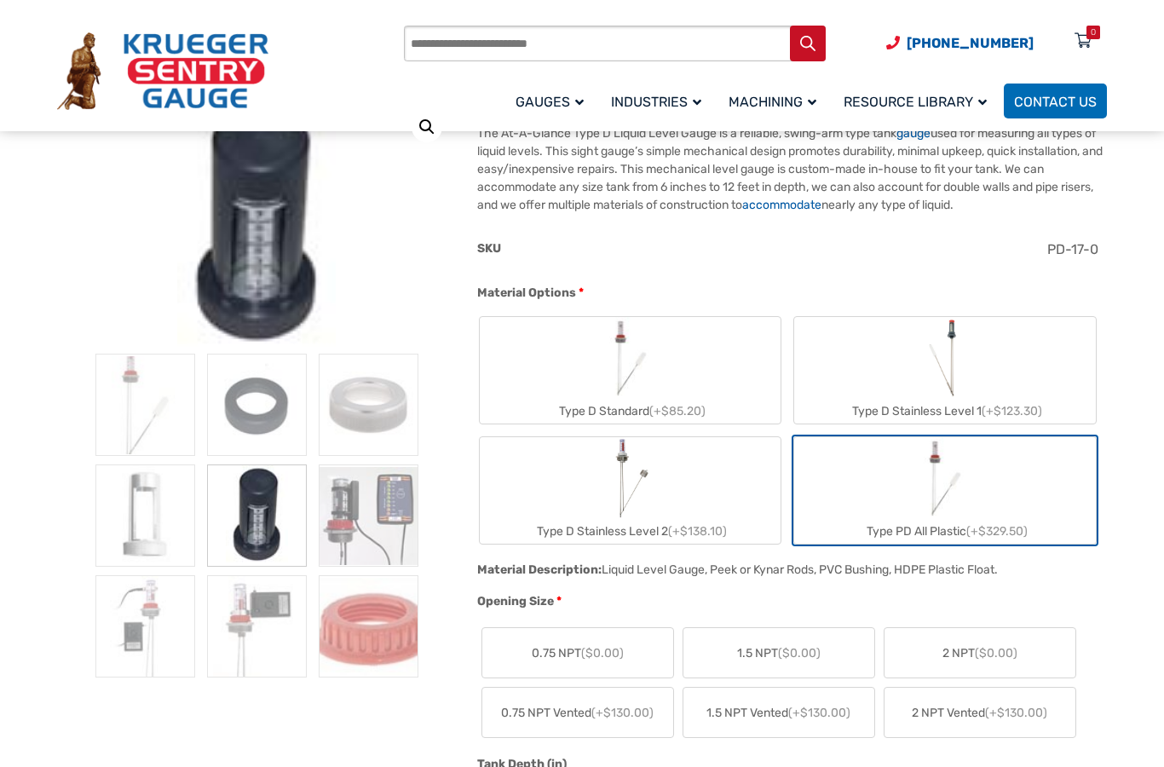
click at [1003, 365] on label "Type D Stainless Level 1 (+$123.30)" at bounding box center [945, 370] width 302 height 106
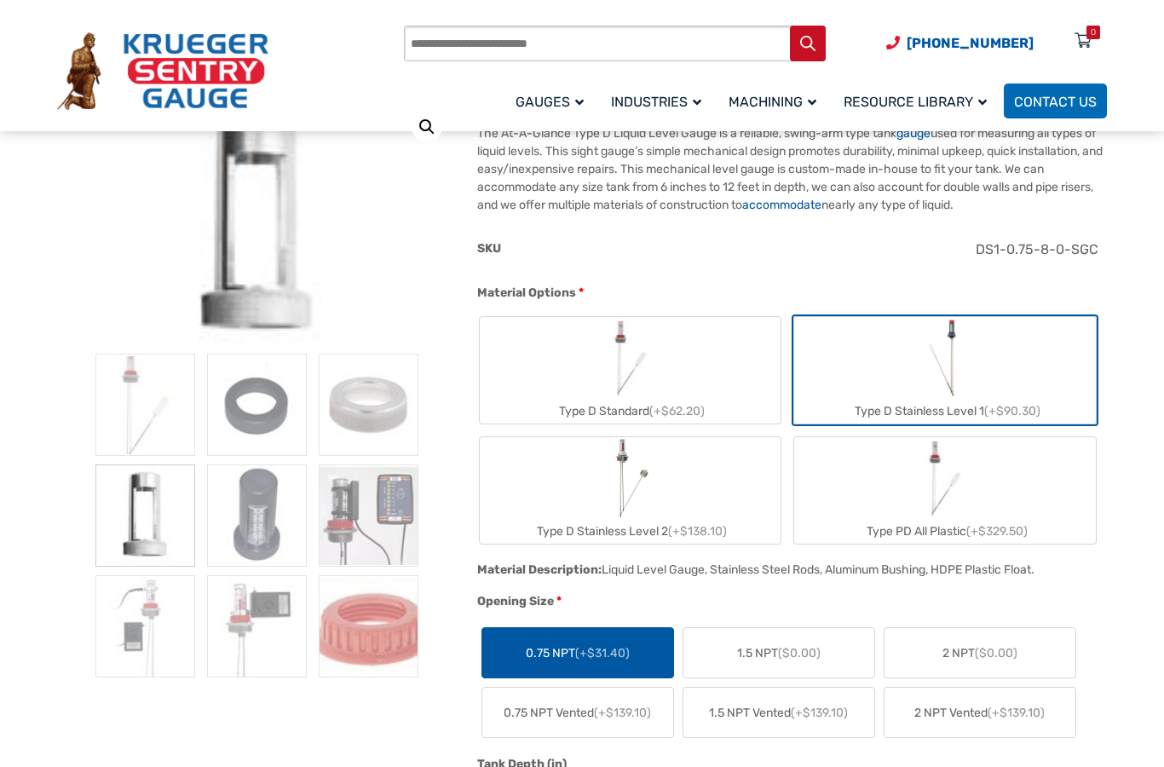
click at [719, 491] on label "Type D Stainless Level 2 (+$138.10)" at bounding box center [631, 490] width 302 height 106
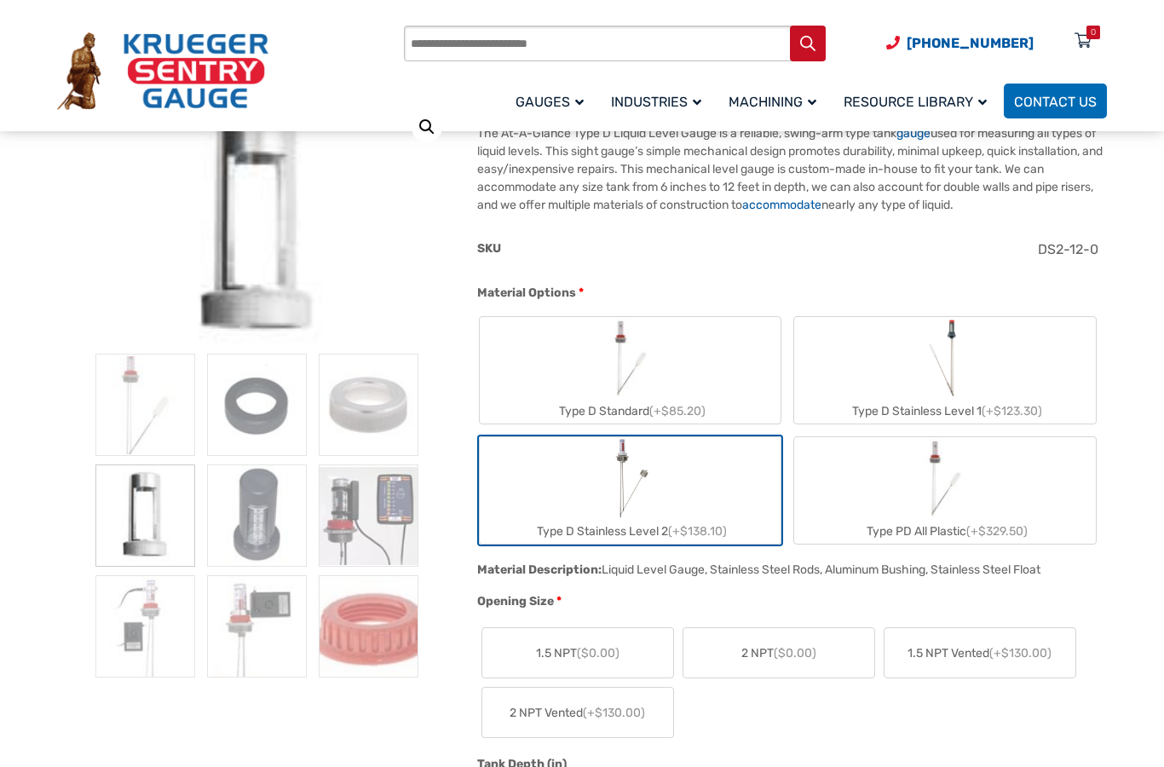
click at [961, 353] on img "Type D Stainless Level 1" at bounding box center [945, 358] width 45 height 82
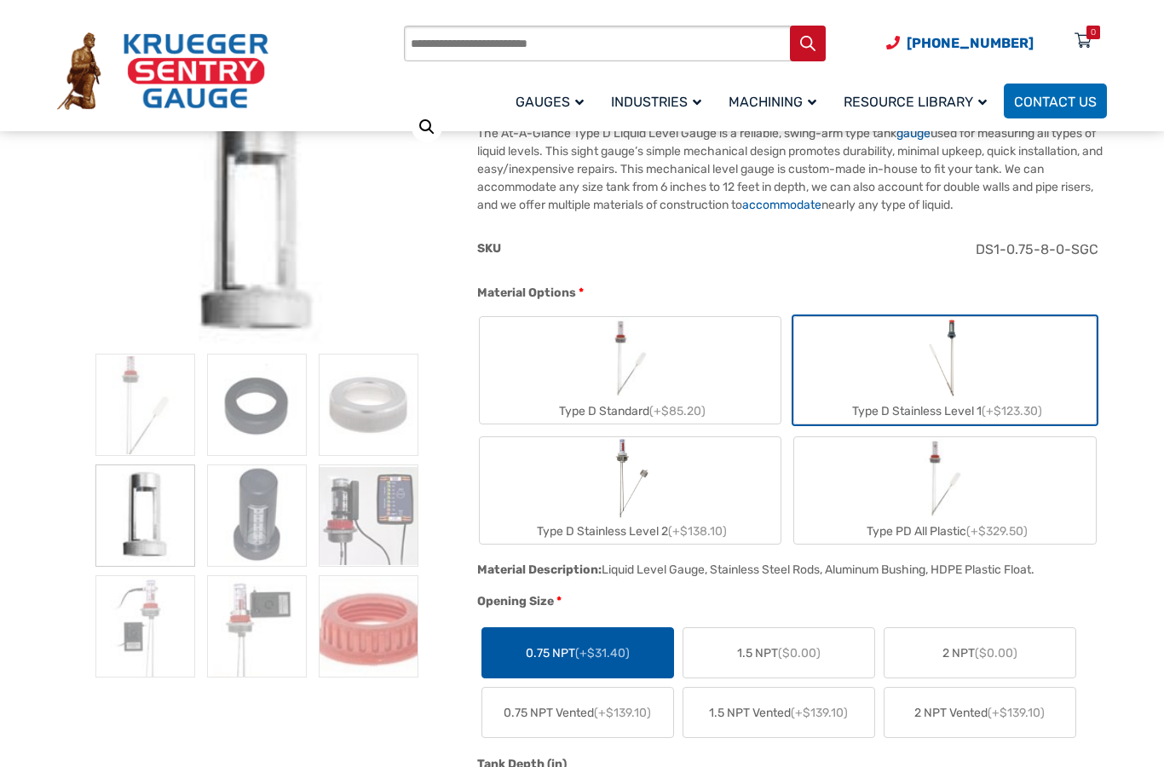
click at [698, 500] on label "Type D Stainless Level 2 (+$138.10)" at bounding box center [631, 490] width 302 height 106
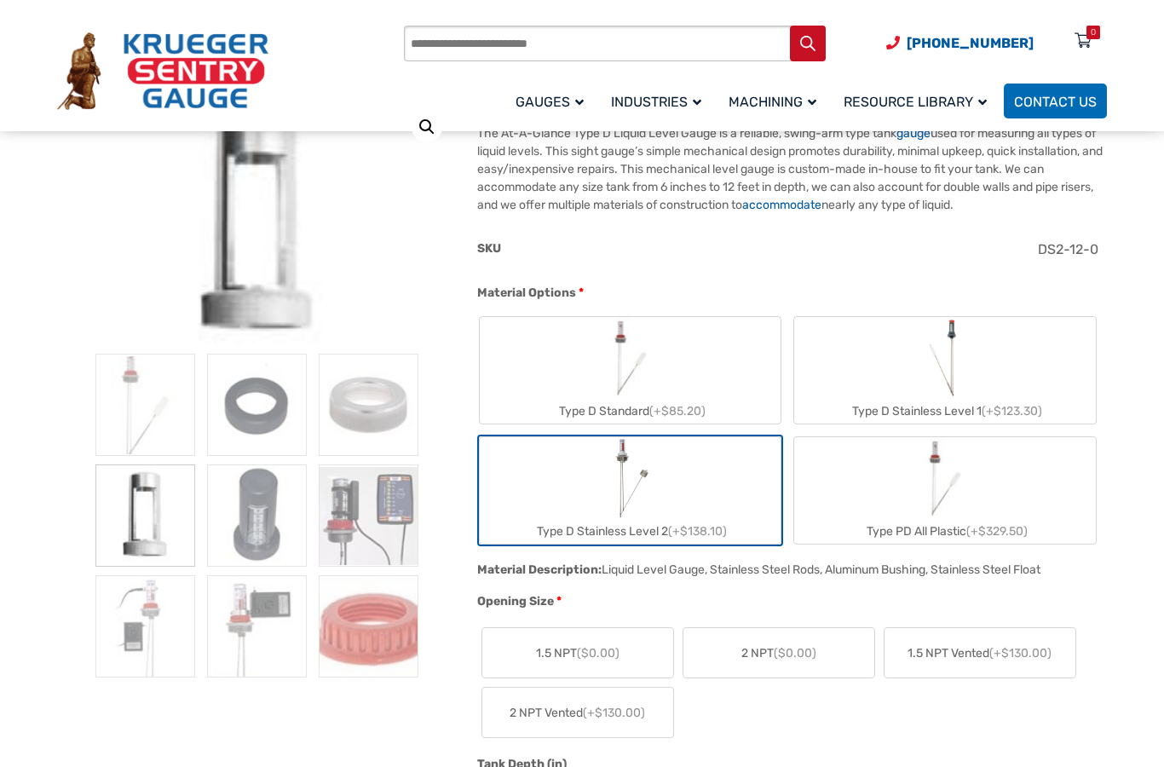
click at [717, 382] on label "Type D Standard (+$85.20)" at bounding box center [631, 370] width 302 height 106
type input "*"
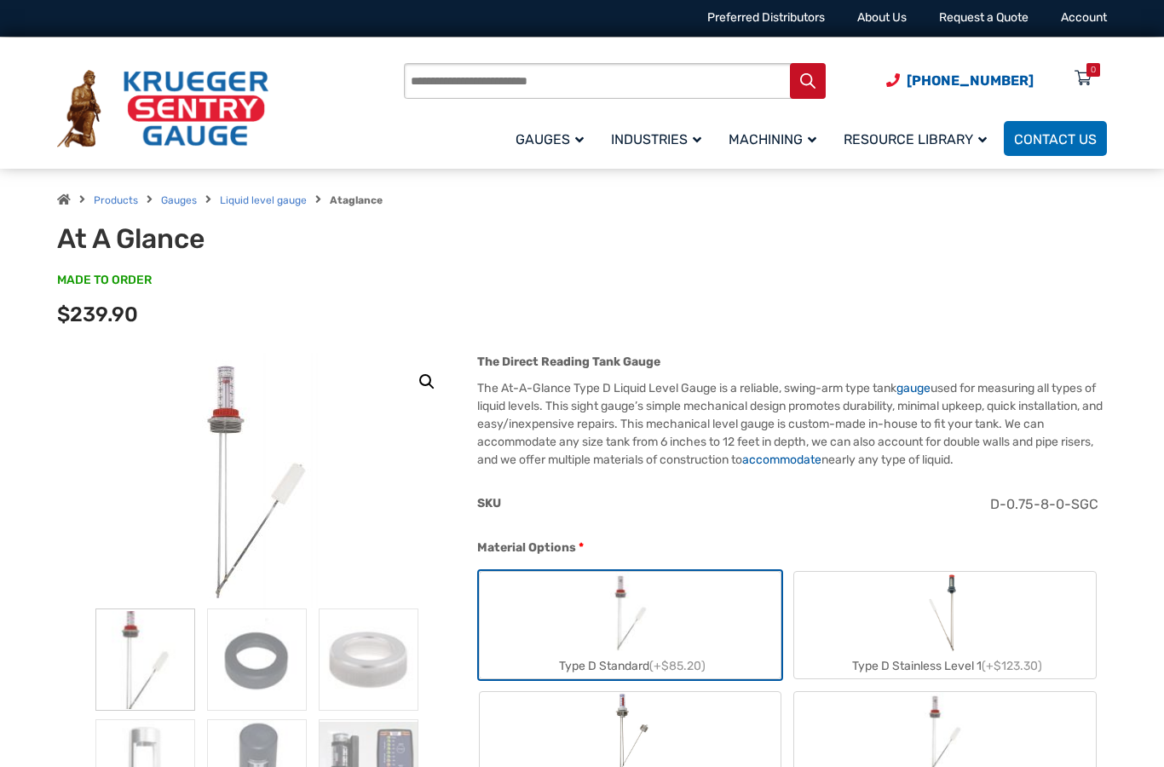
scroll to position [1, 0]
